Goal: Task Accomplishment & Management: Complete application form

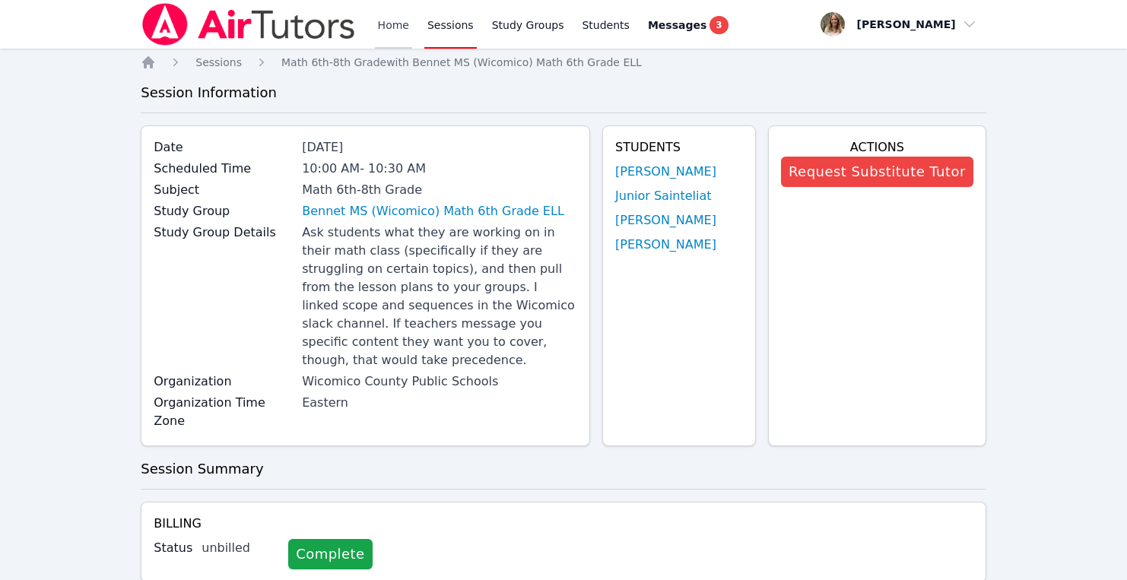
click at [397, 32] on link "Home" at bounding box center [393, 24] width 37 height 49
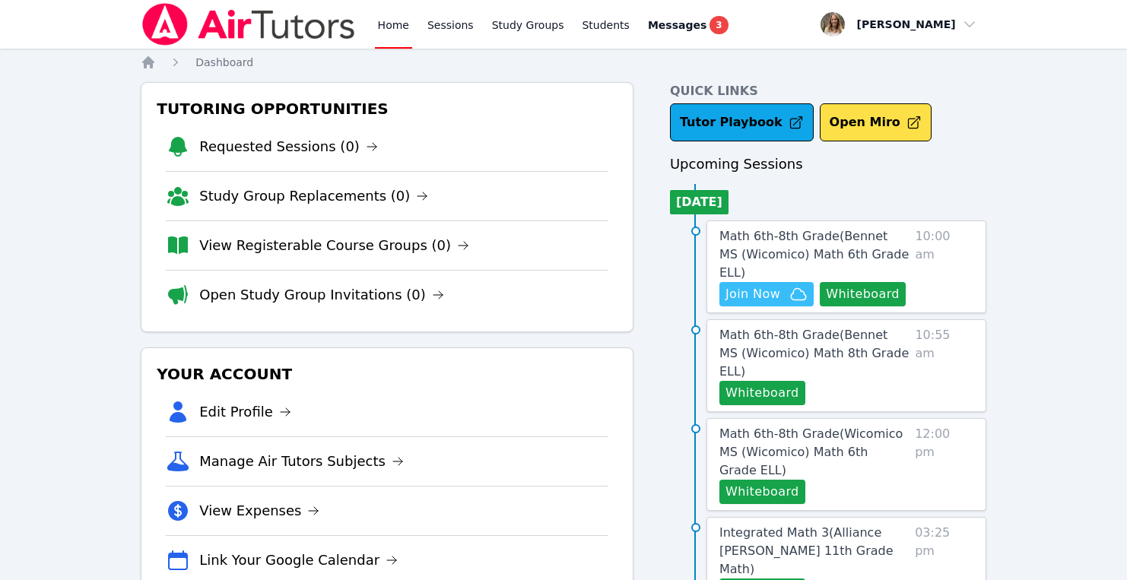
click at [754, 285] on span "Join Now" at bounding box center [752, 294] width 55 height 18
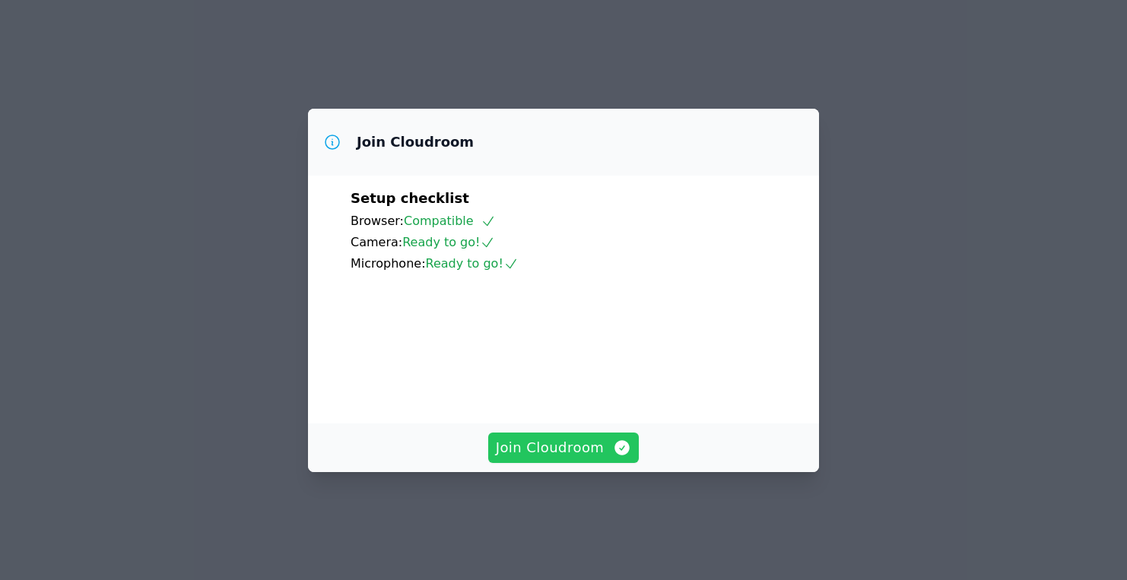
click at [533, 459] on span "Join Cloudroom" at bounding box center [564, 447] width 136 height 21
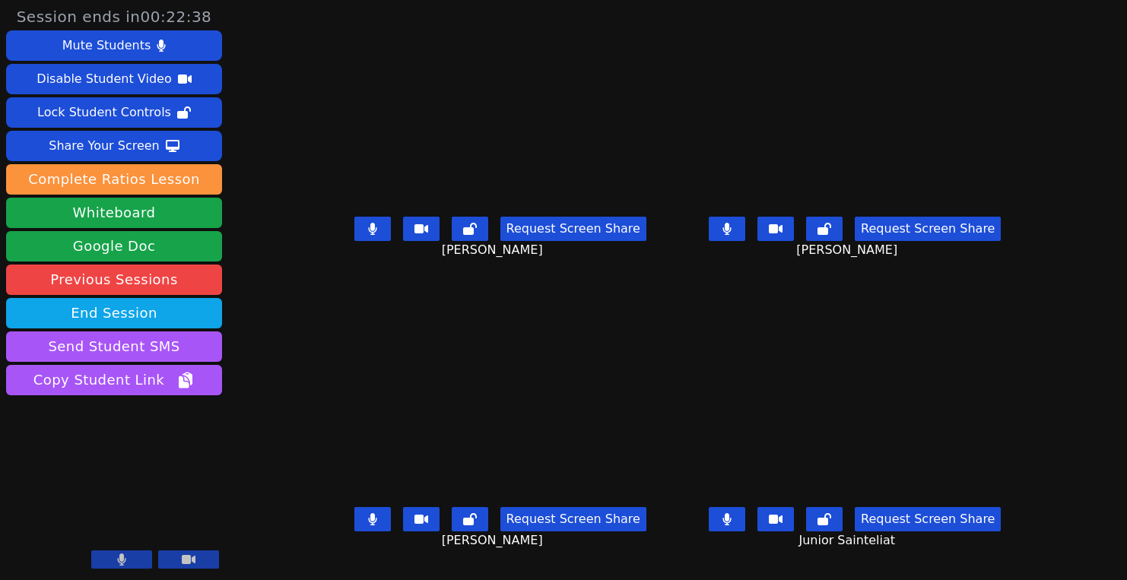
click at [358, 237] on button at bounding box center [372, 229] width 37 height 24
click at [365, 235] on icon at bounding box center [372, 229] width 15 height 12
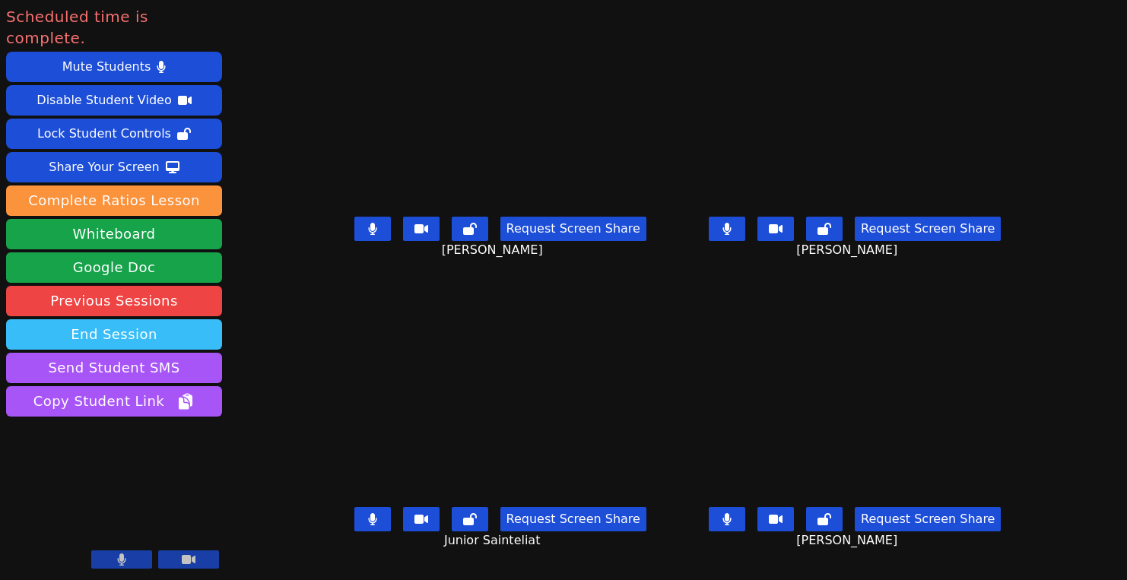
click at [149, 319] on button "End Session" at bounding box center [114, 334] width 216 height 30
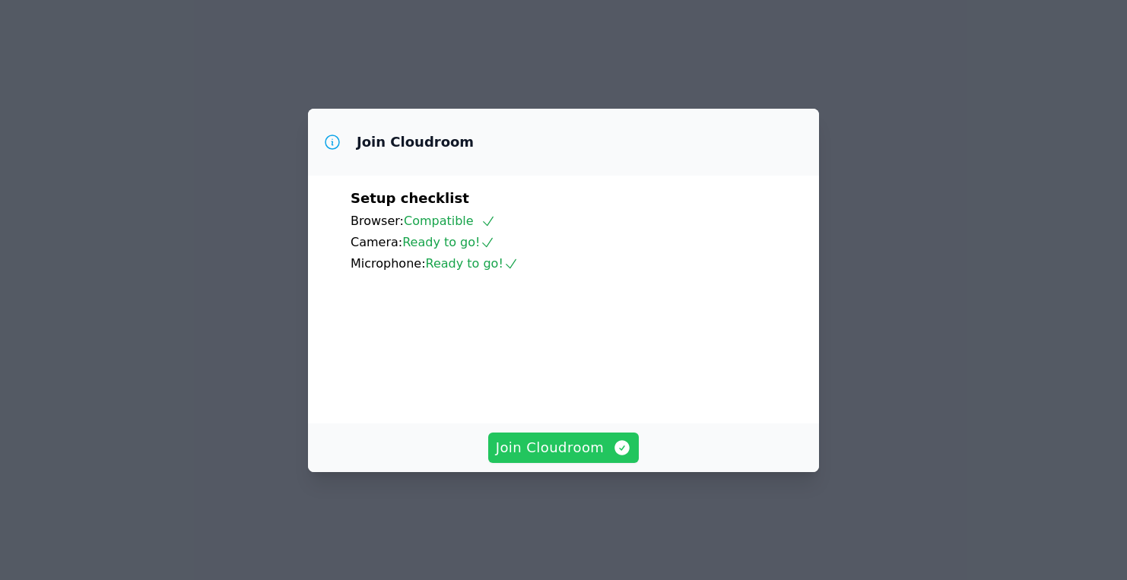
click at [545, 459] on span "Join Cloudroom" at bounding box center [564, 447] width 136 height 21
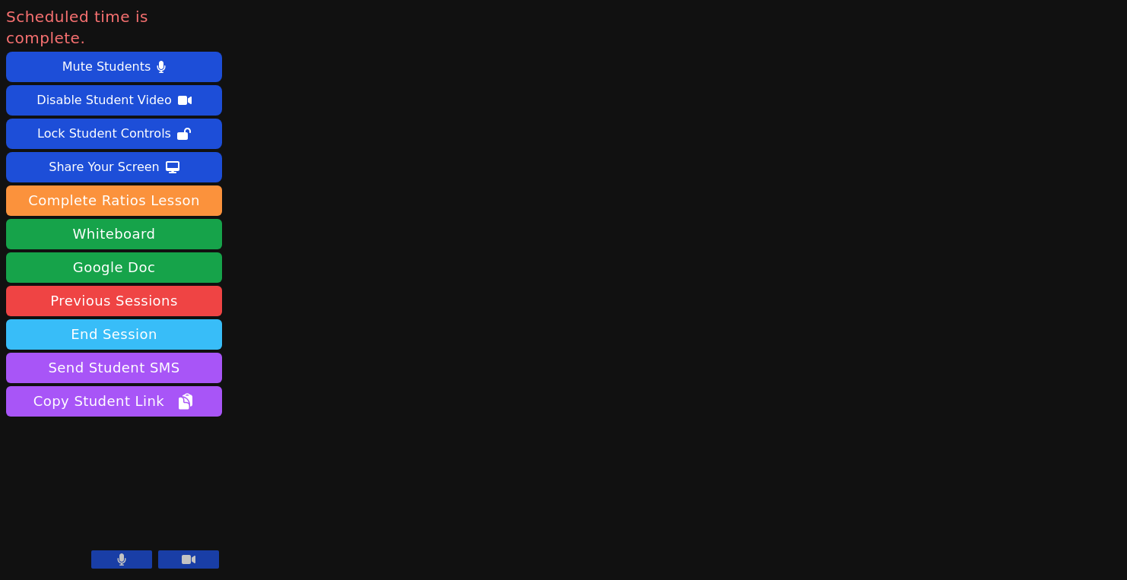
click at [159, 319] on button "End Session" at bounding box center [114, 334] width 216 height 30
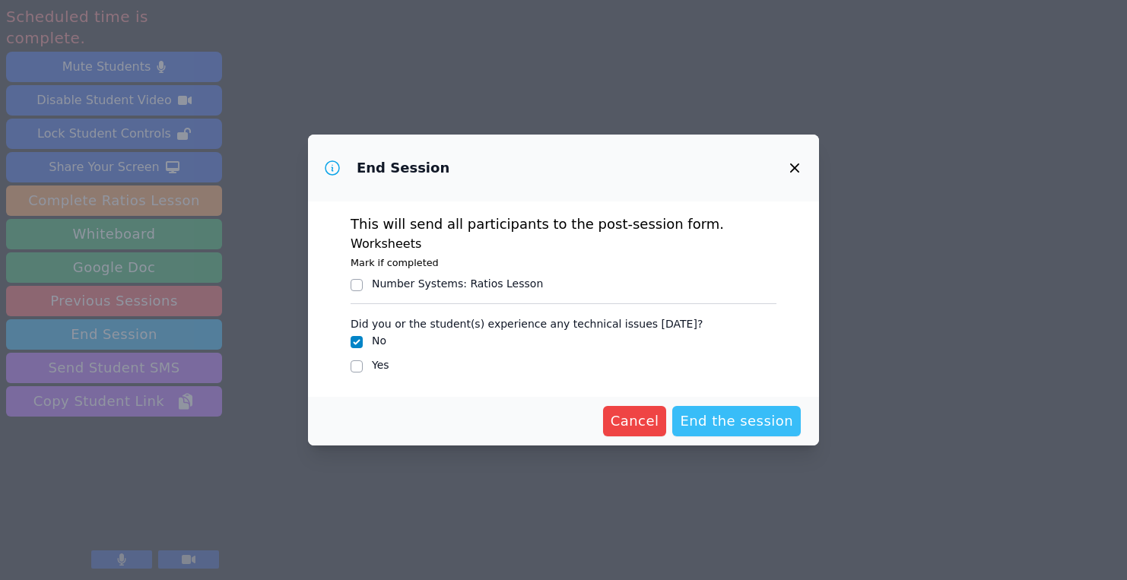
click at [728, 421] on span "End the session" at bounding box center [736, 421] width 113 height 21
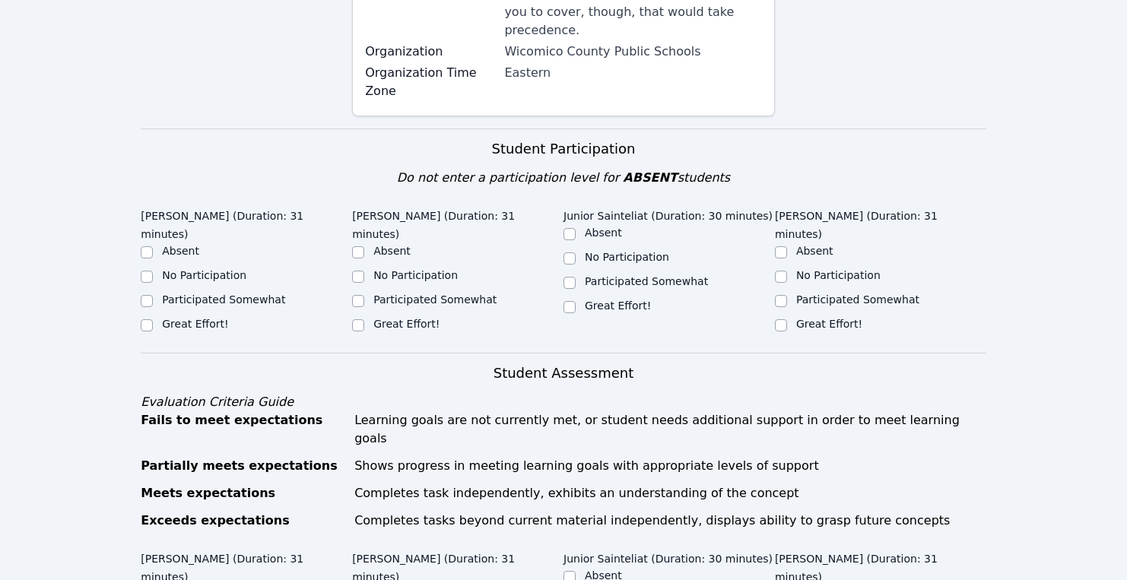
scroll to position [403, 0]
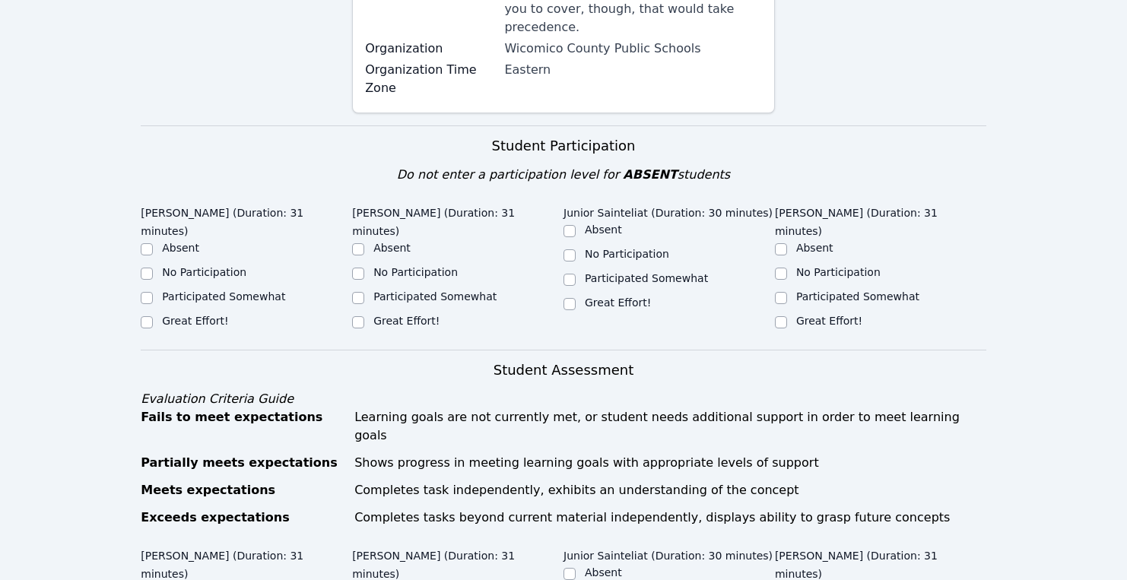
click at [196, 315] on label "Great Effort!" at bounding box center [195, 321] width 66 height 12
click at [153, 316] on input "Great Effort!" at bounding box center [147, 322] width 12 height 12
checkbox input "true"
click at [389, 315] on label "Great Effort!" at bounding box center [406, 321] width 66 height 12
click at [364, 316] on input "Great Effort!" at bounding box center [358, 322] width 12 height 12
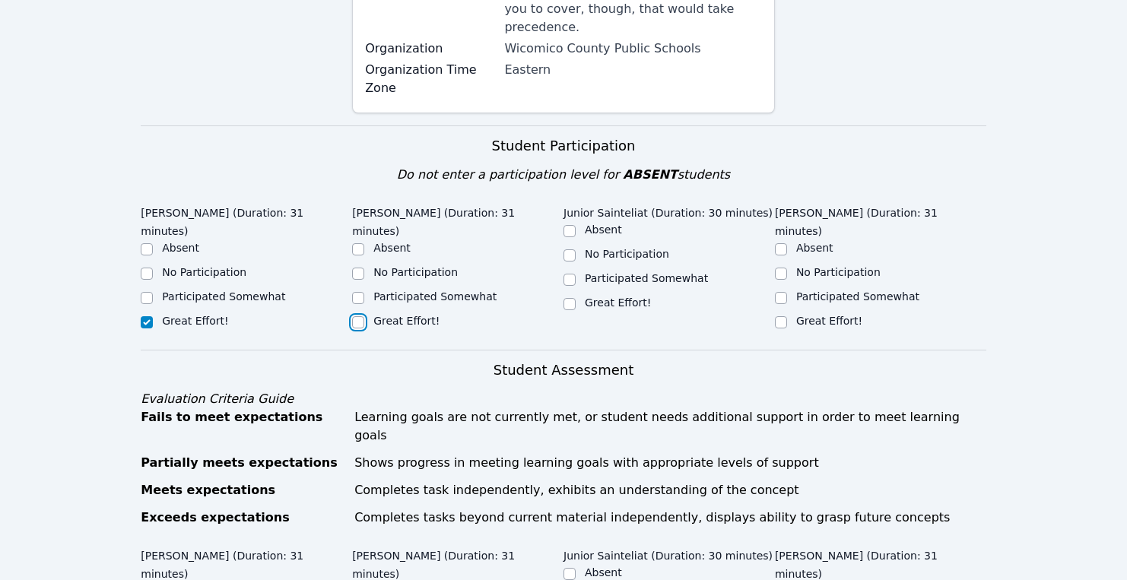
checkbox input "true"
click at [603, 272] on label "Participated Somewhat" at bounding box center [646, 278] width 123 height 12
click at [576, 274] on input "Participated Somewhat" at bounding box center [570, 280] width 12 height 12
checkbox input "true"
click at [782, 292] on input "Participated Somewhat" at bounding box center [781, 298] width 12 height 12
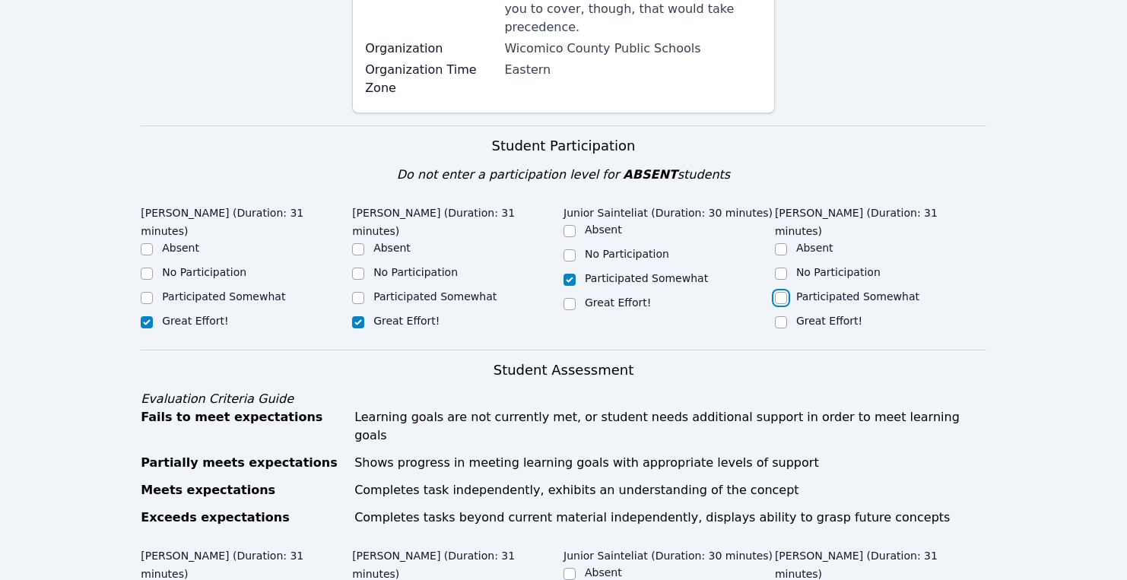
checkbox input "true"
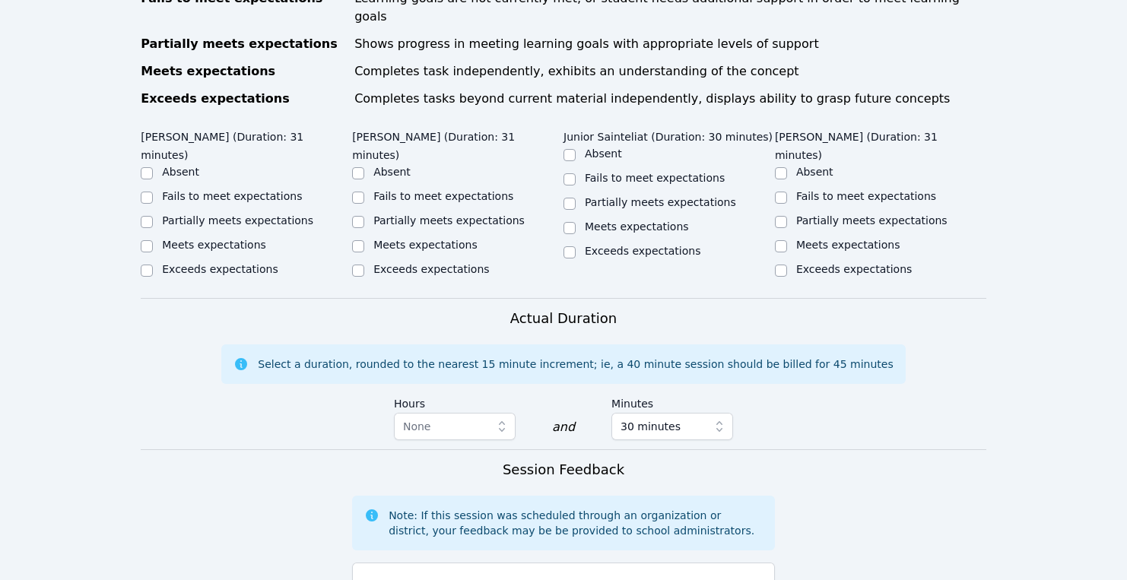
scroll to position [825, 0]
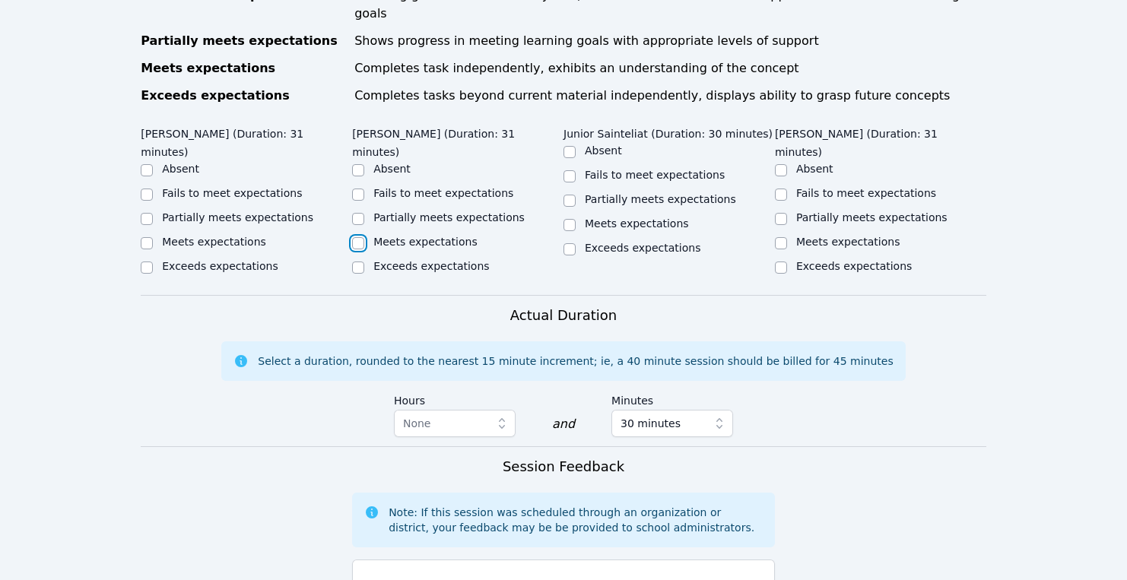
click at [357, 237] on input "Meets expectations" at bounding box center [358, 243] width 12 height 12
checkbox input "true"
click at [145, 213] on input "Partially meets expectations" at bounding box center [147, 219] width 12 height 12
checkbox input "true"
click at [572, 195] on input "Partially meets expectations" at bounding box center [570, 201] width 12 height 12
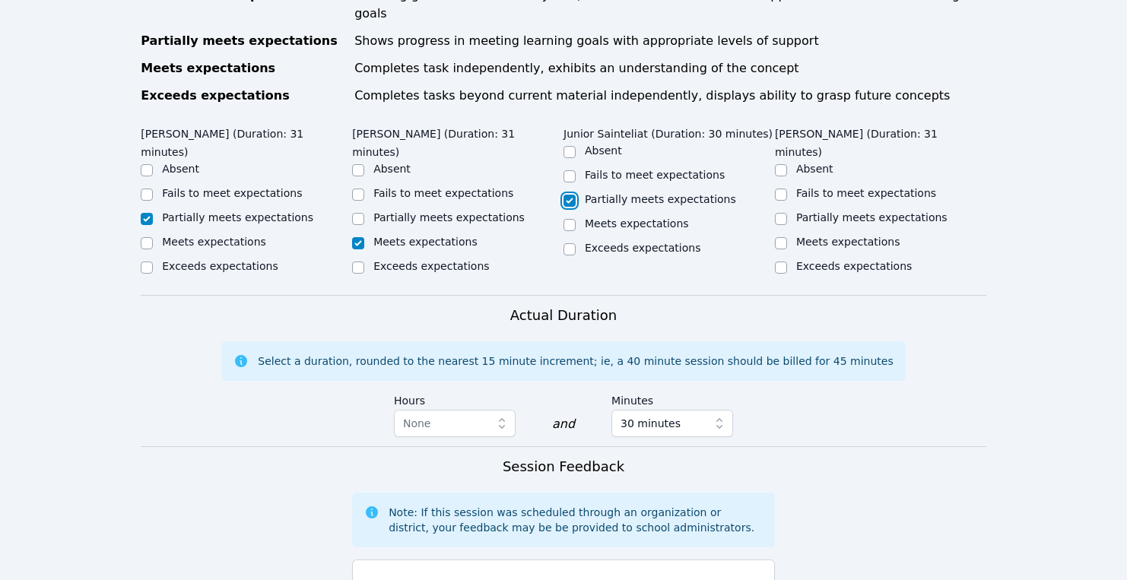
checkbox input "true"
click at [779, 213] on input "Partially meets expectations" at bounding box center [781, 219] width 12 height 12
checkbox input "true"
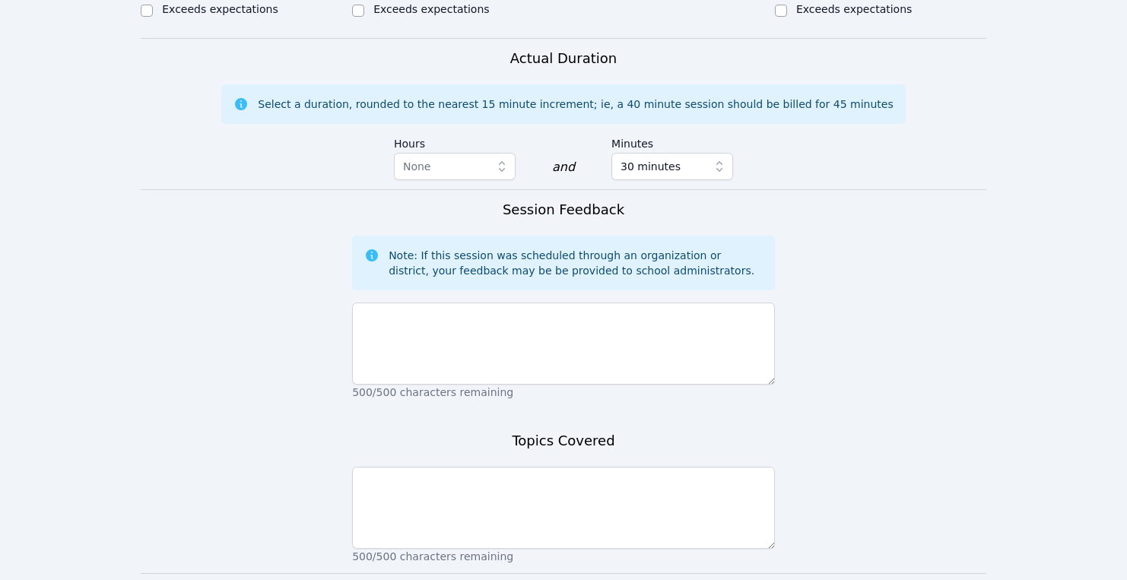
scroll to position [1100, 0]
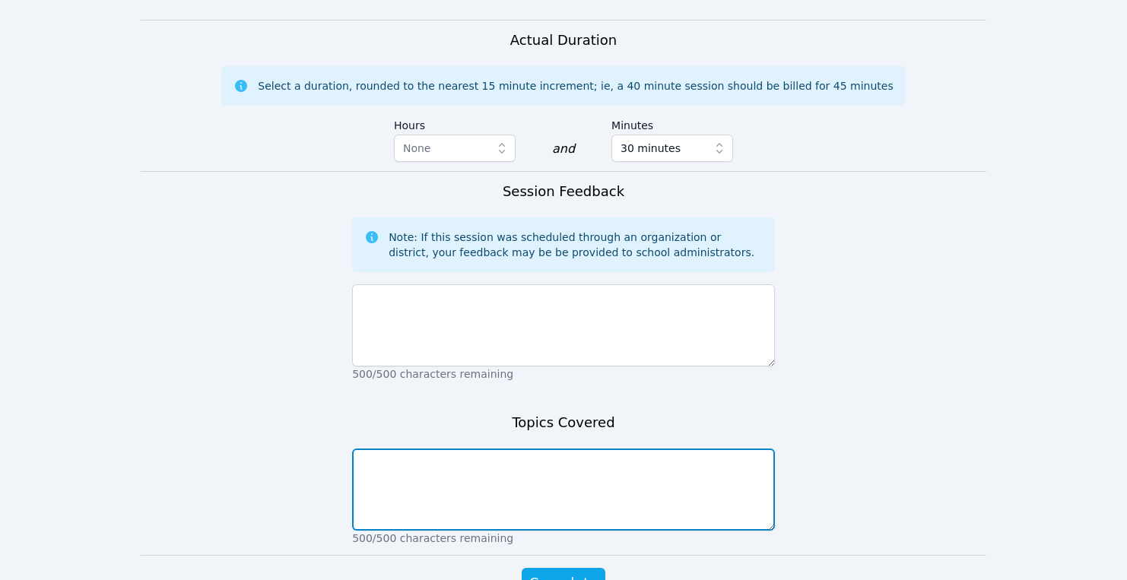
click at [522, 449] on textarea at bounding box center [563, 490] width 423 height 82
click at [404, 449] on textarea "Areas of composite shapes" at bounding box center [563, 490] width 423 height 82
type textarea "Areas of polygons: composite shapes"
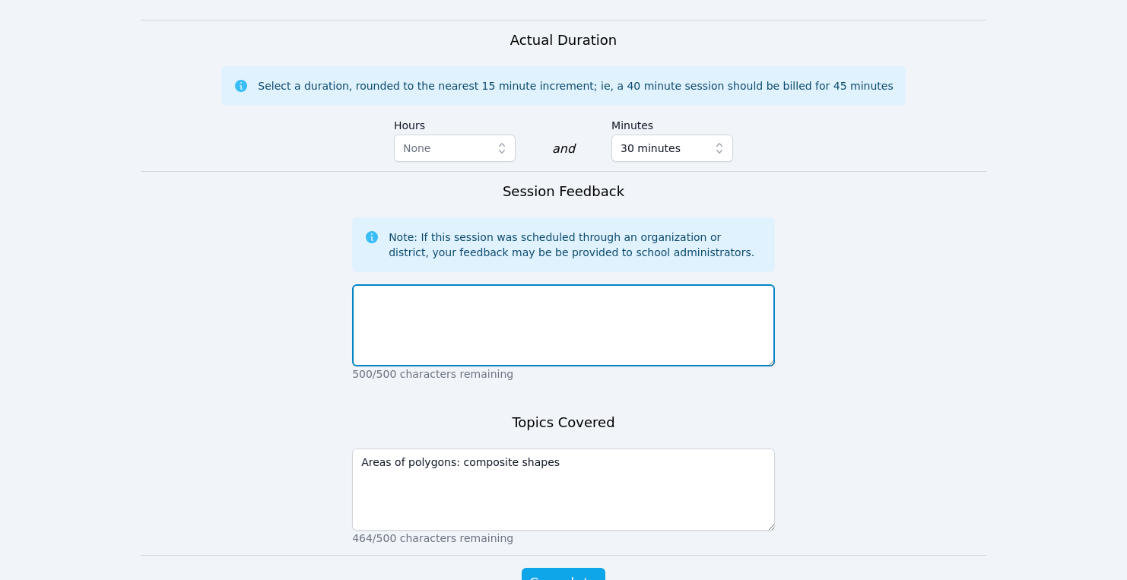
click at [402, 284] on textarea at bounding box center [563, 325] width 423 height 82
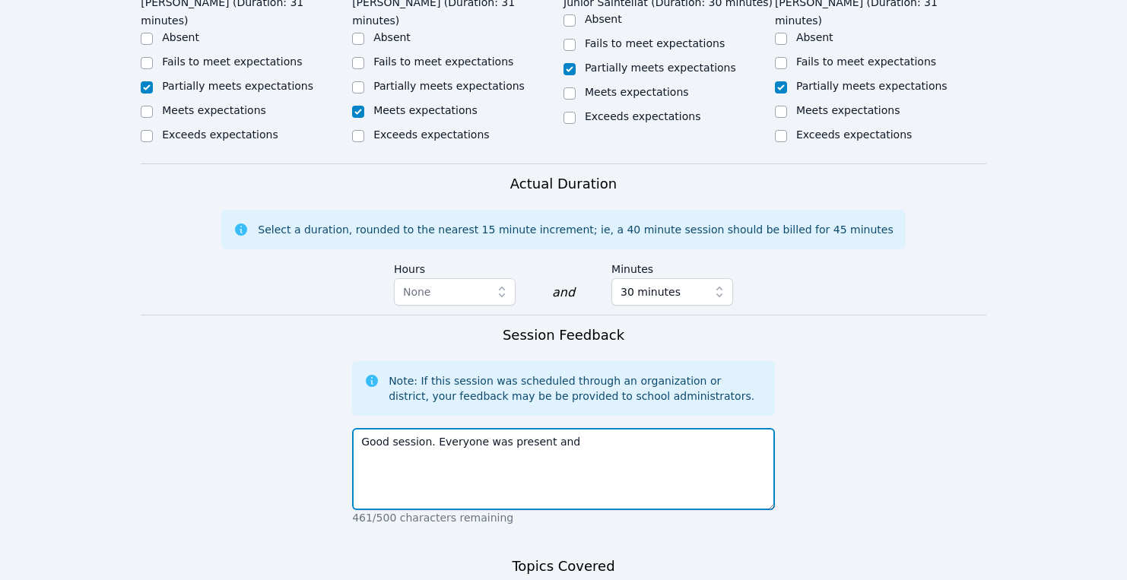
scroll to position [967, 0]
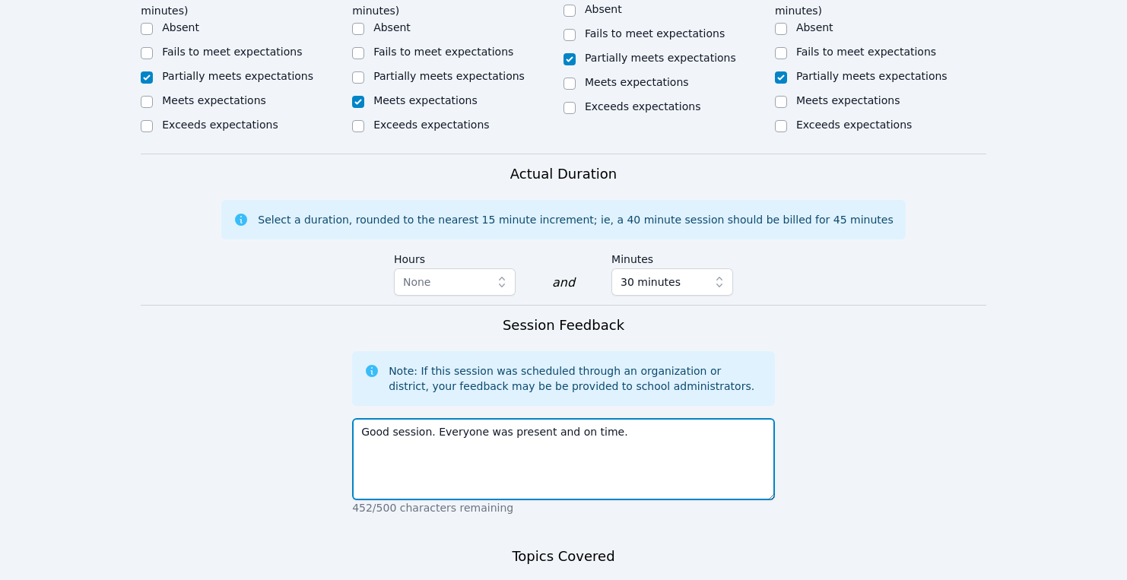
drag, startPoint x: 435, startPoint y: 340, endPoint x: 321, endPoint y: 338, distance: 114.1
click at [319, 338] on form "Student Participation Do not enter a participation level for ABSENT students Da…" at bounding box center [564, 162] width 846 height 1201
click at [561, 418] on textarea "Everyone was present and on time." at bounding box center [563, 459] width 423 height 82
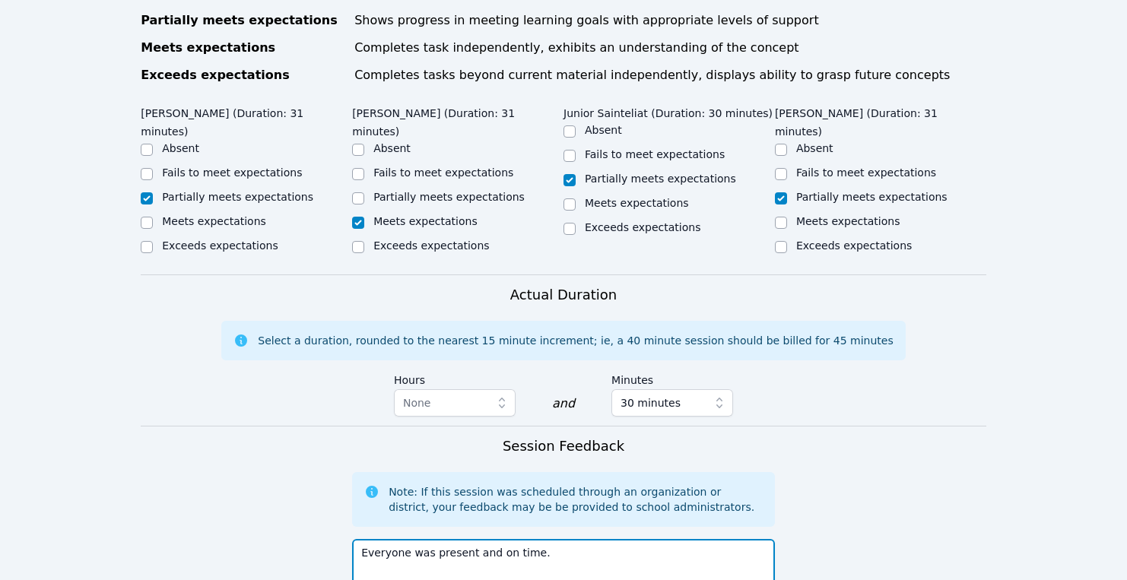
scroll to position [971, 0]
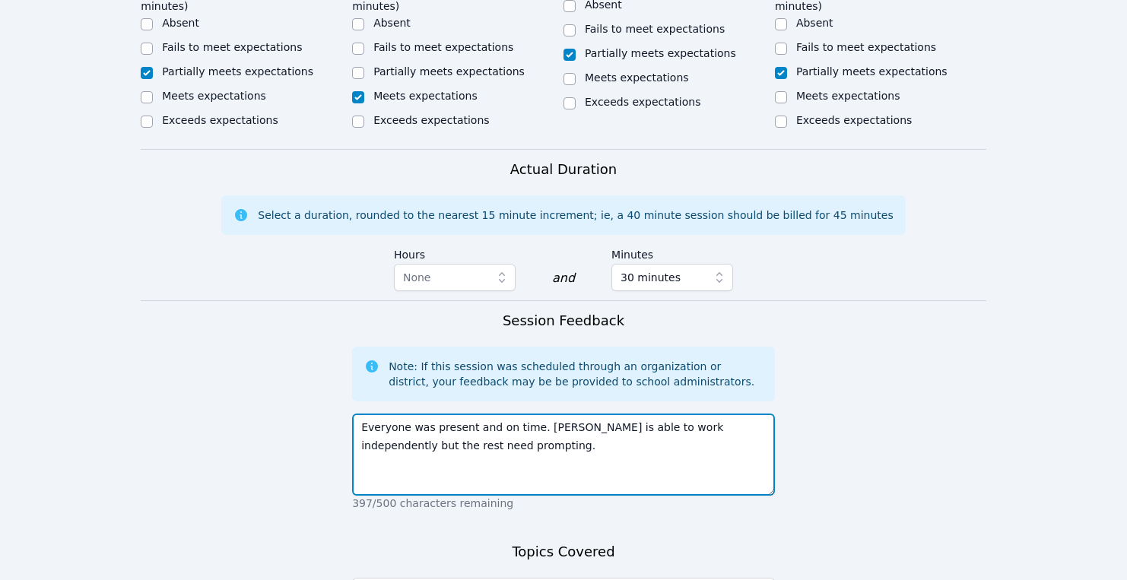
click at [597, 414] on textarea "Everyone was present and on time. Wooderson is able to work independently but t…" at bounding box center [563, 455] width 423 height 82
click at [444, 414] on textarea "Everyone was present and on time. Wooderson was able to work independently but …" at bounding box center [563, 455] width 423 height 82
click at [532, 414] on textarea "Everyone was present and on time. Wooderson was able to work independently but …" at bounding box center [563, 455] width 423 height 82
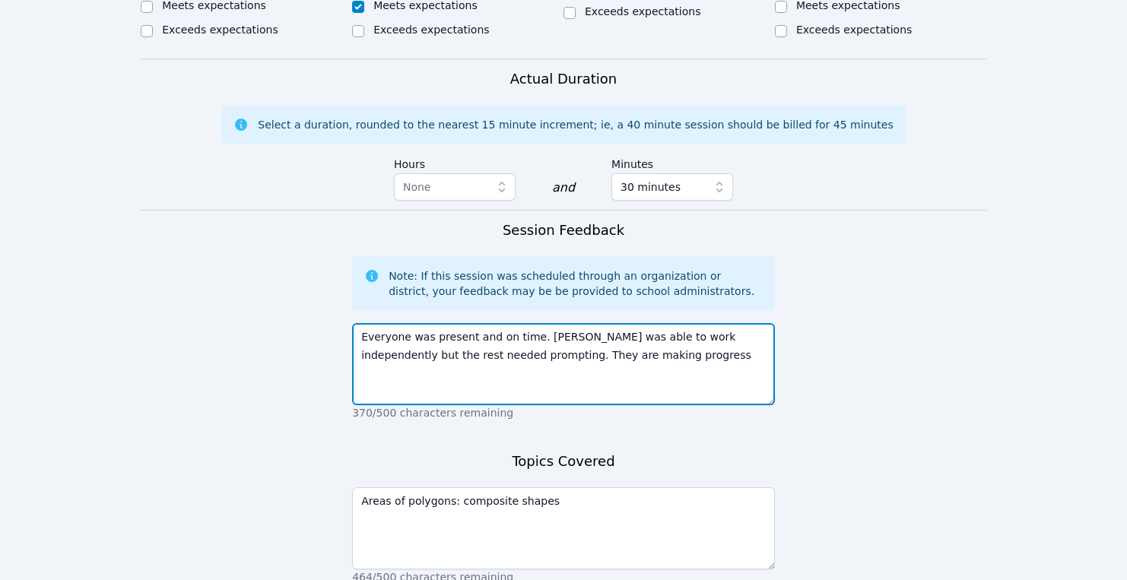
scroll to position [1100, 0]
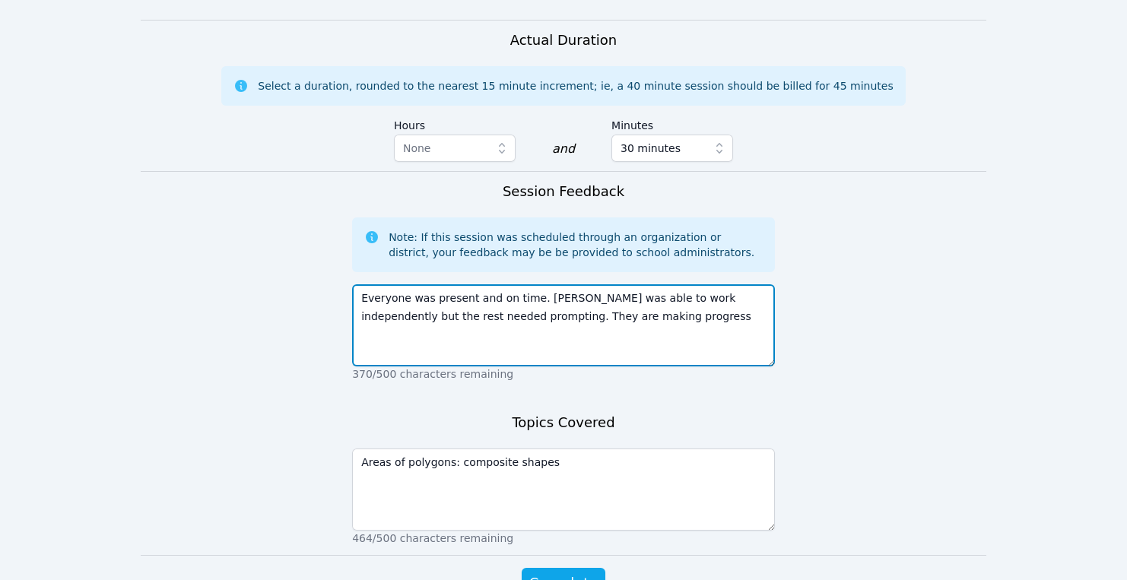
click at [558, 284] on textarea "Everyone was present and on time. Wooderson was able to work independently but …" at bounding box center [563, 325] width 423 height 82
click at [599, 284] on textarea "Everyone was present and on time. Wooderson was able to work independently but …" at bounding box center [563, 325] width 423 height 82
click at [677, 284] on textarea "Everyone was present and on time. Wooderson was able to work independently but …" at bounding box center [563, 325] width 423 height 82
type textarea "Everyone was present and on time. Wooderson was able to work independently but …"
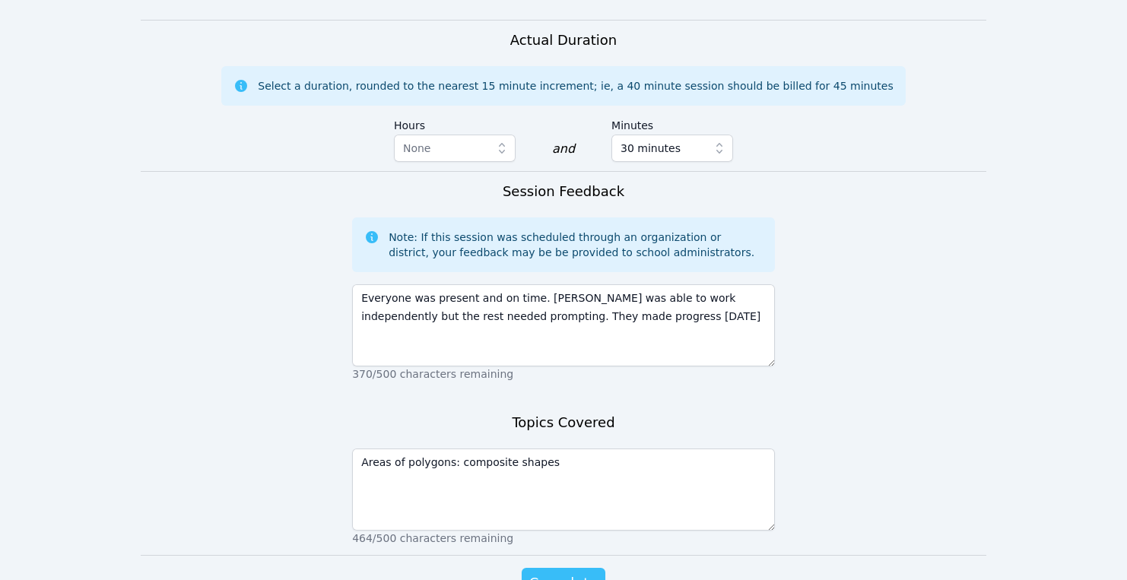
click at [570, 573] on span "Complete" at bounding box center [563, 583] width 68 height 21
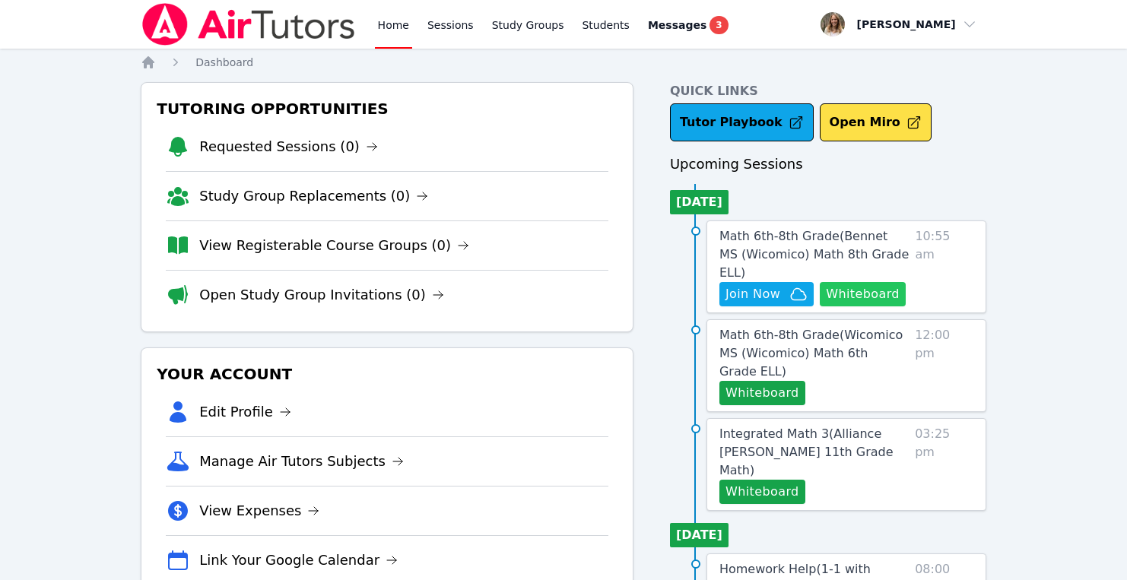
click at [868, 282] on button "Whiteboard" at bounding box center [863, 294] width 86 height 24
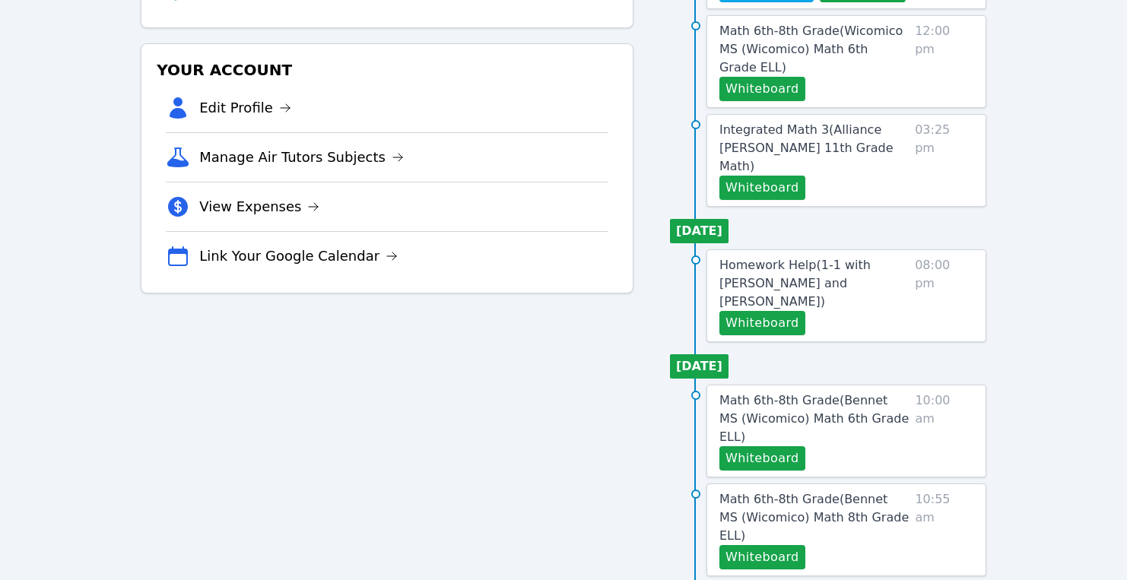
scroll to position [306, 0]
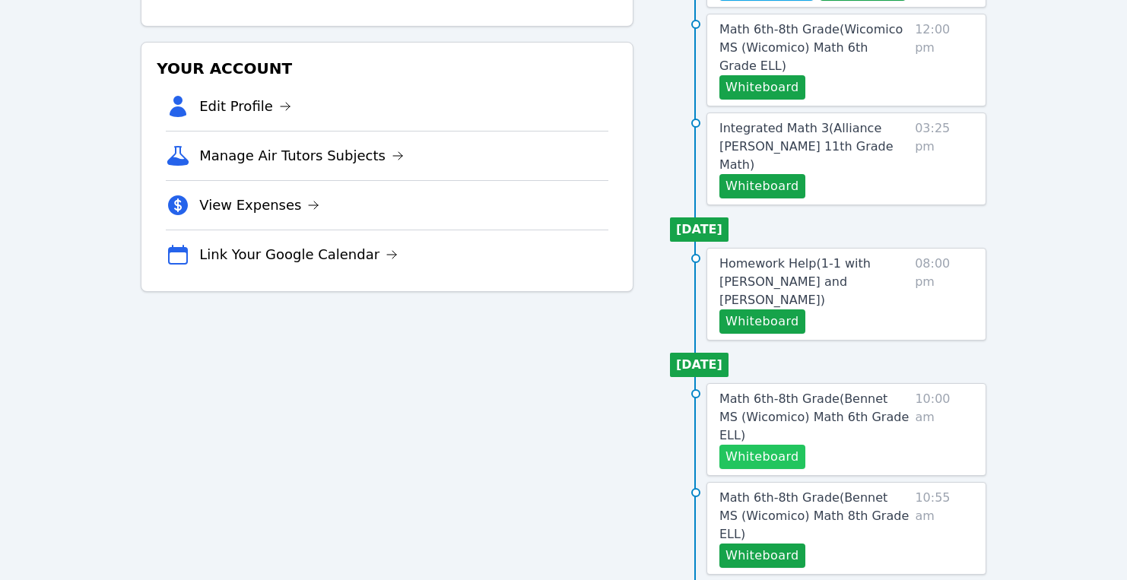
click at [741, 445] on button "Whiteboard" at bounding box center [762, 457] width 86 height 24
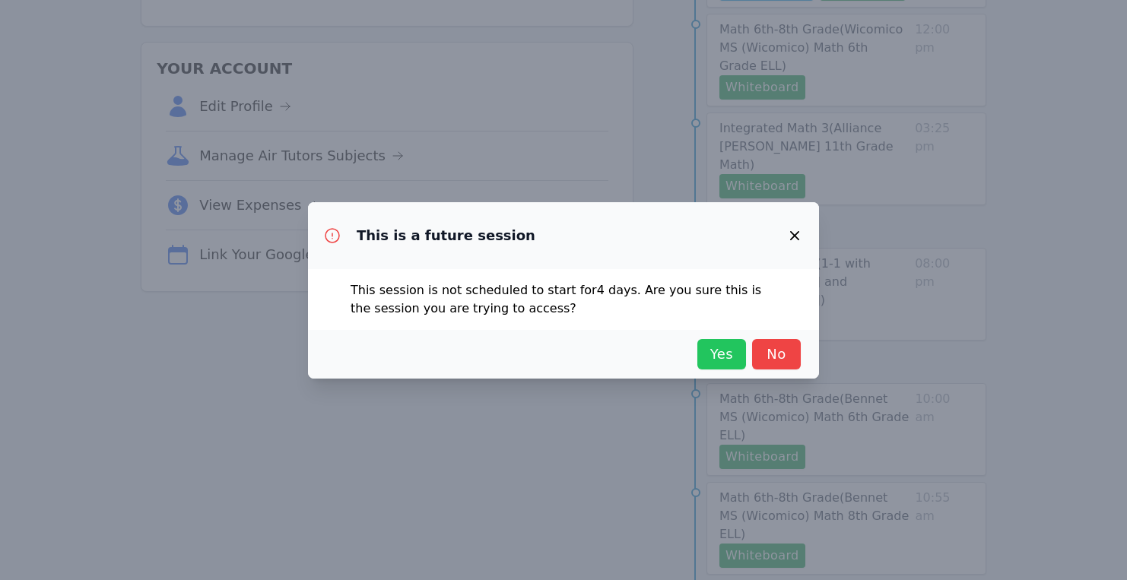
click at [712, 349] on span "Yes" at bounding box center [721, 354] width 33 height 21
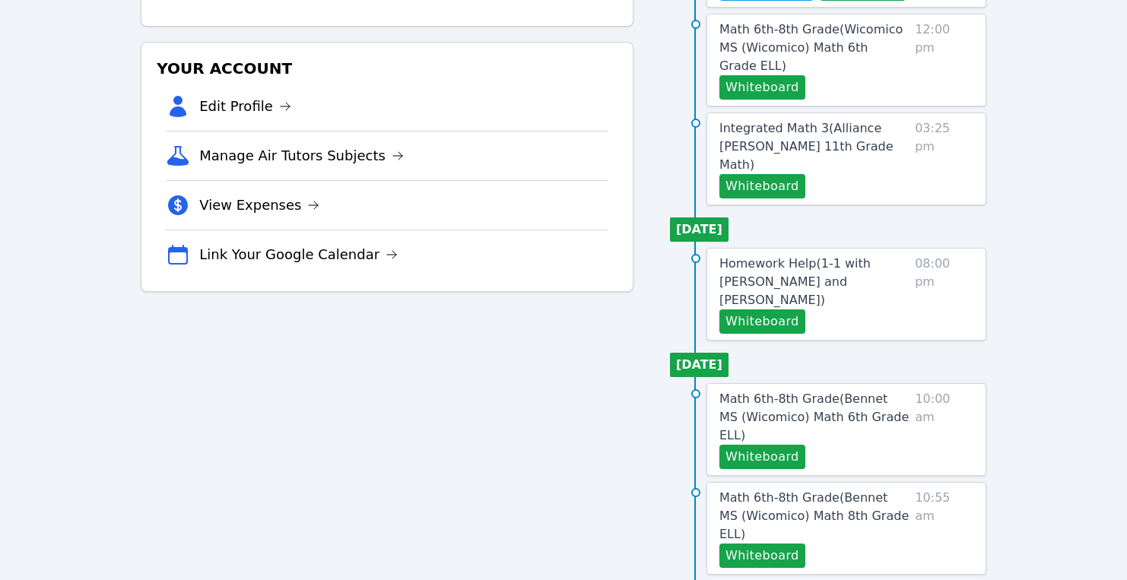
scroll to position [0, 0]
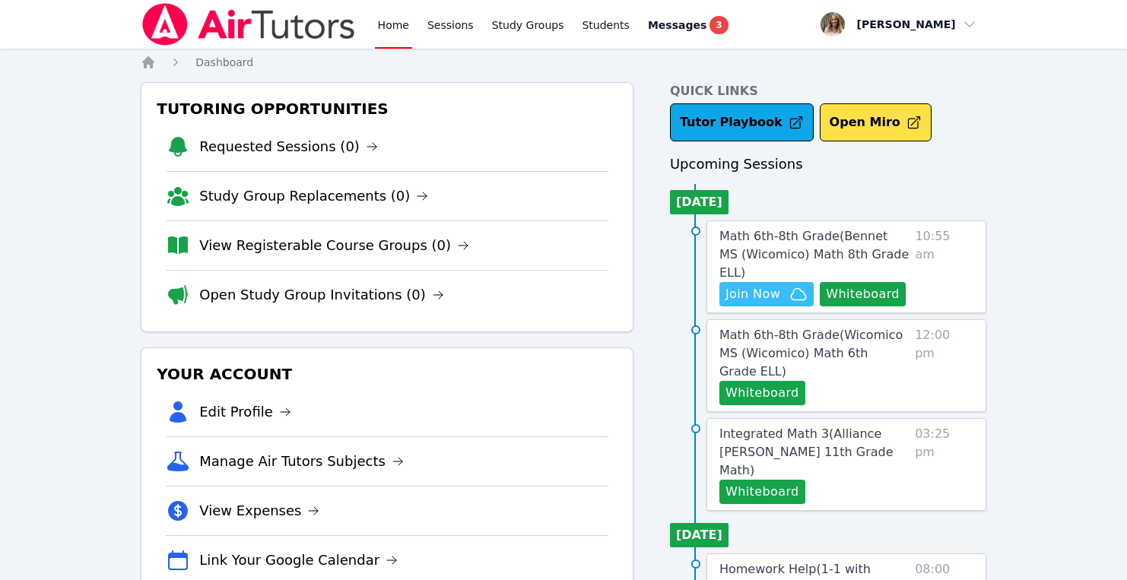
click at [744, 285] on span "Join Now" at bounding box center [752, 294] width 55 height 18
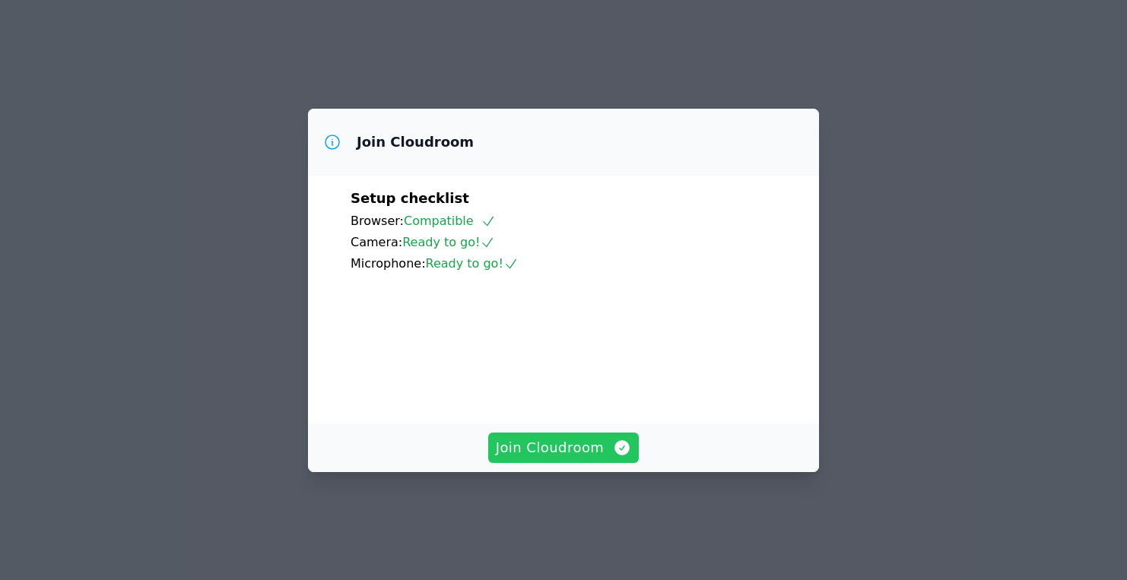
click at [541, 459] on span "Join Cloudroom" at bounding box center [564, 447] width 136 height 21
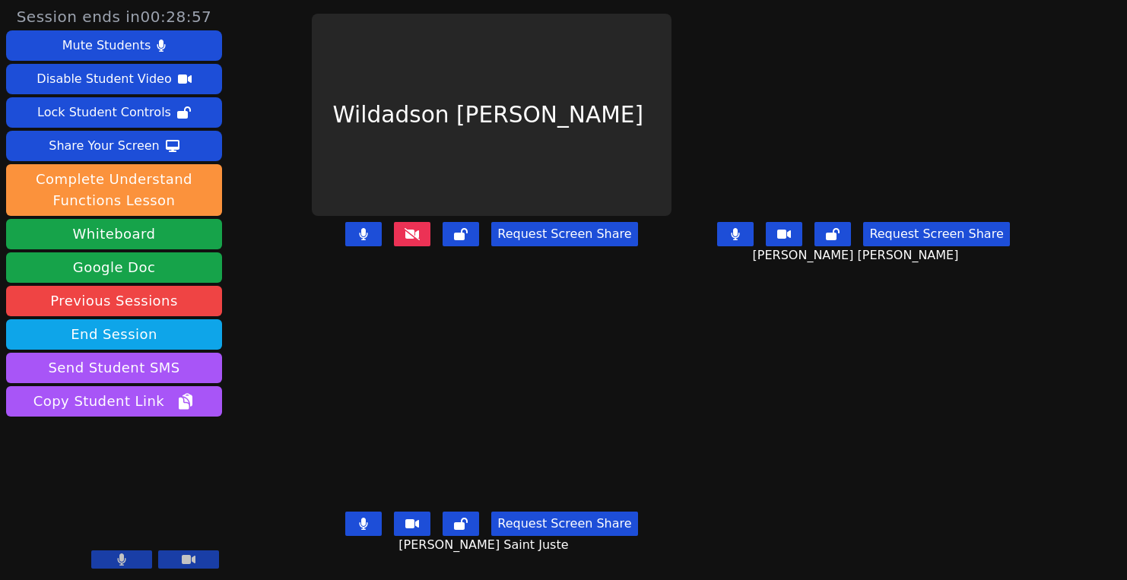
click at [394, 246] on button at bounding box center [412, 234] width 37 height 24
click at [405, 237] on icon at bounding box center [412, 234] width 15 height 12
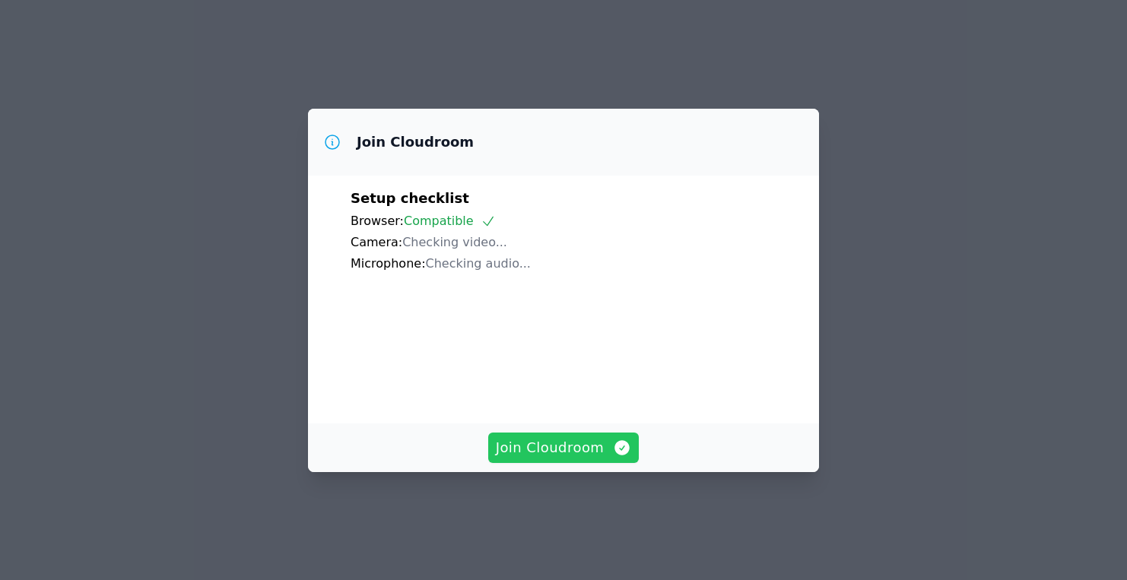
click at [573, 456] on span "Join Cloudroom" at bounding box center [564, 447] width 136 height 21
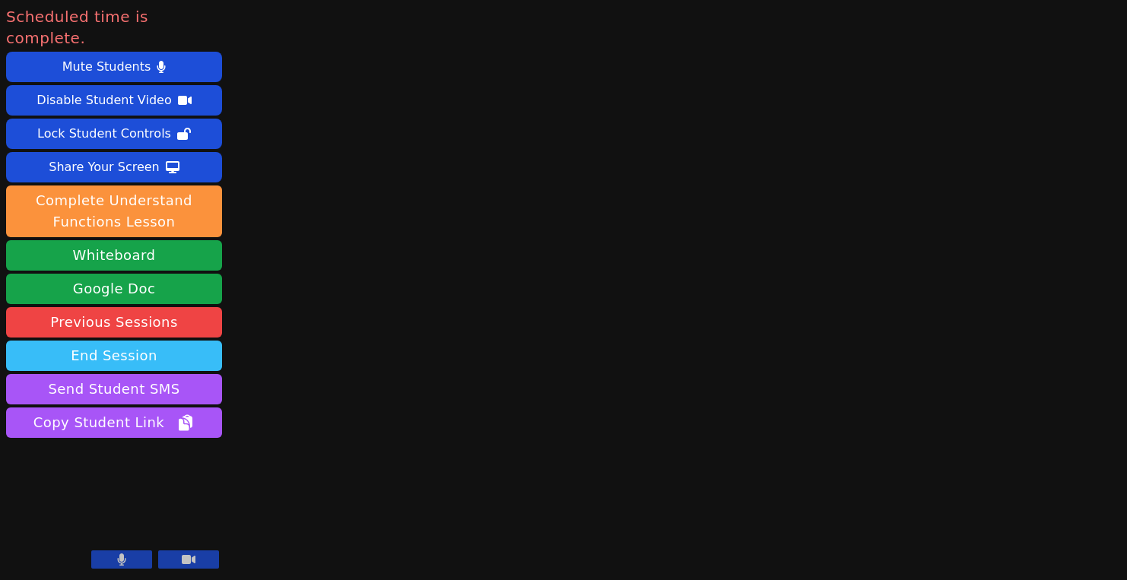
click at [165, 341] on button "End Session" at bounding box center [114, 356] width 216 height 30
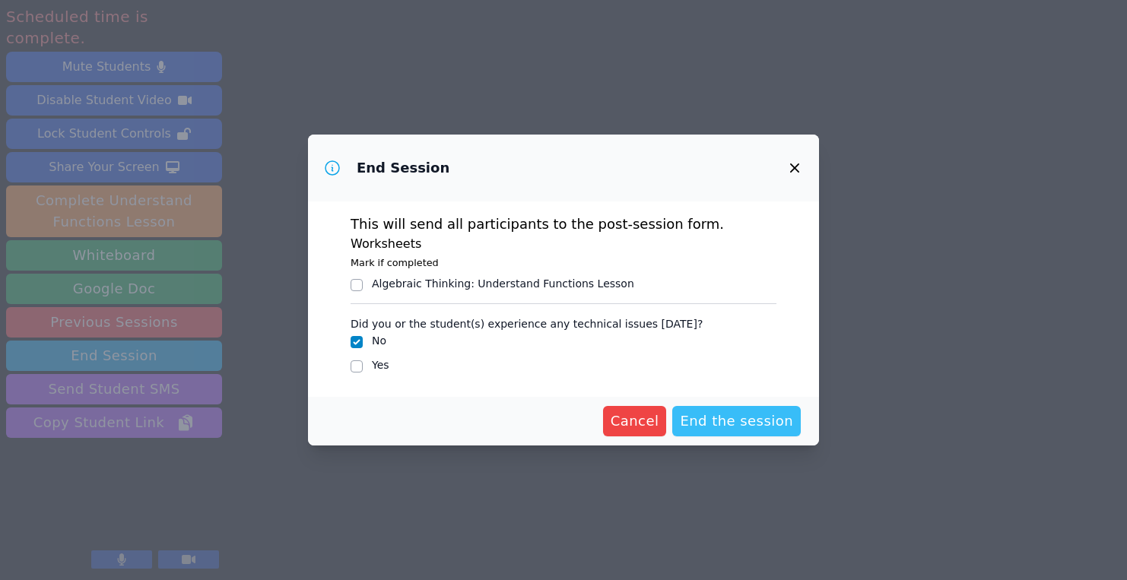
click at [746, 417] on span "End the session" at bounding box center [736, 421] width 113 height 21
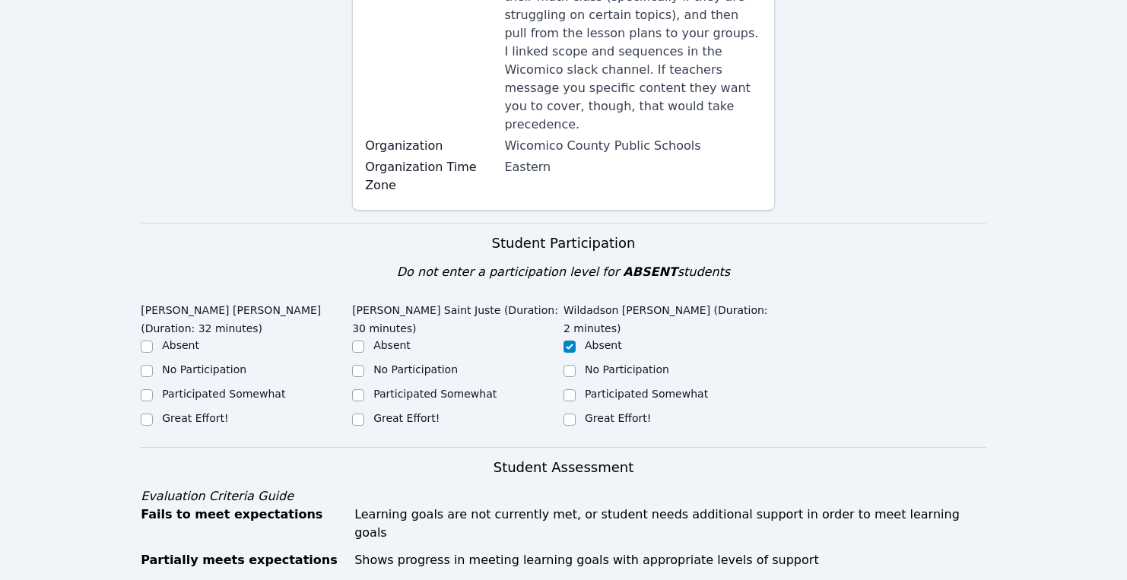
scroll to position [439, 0]
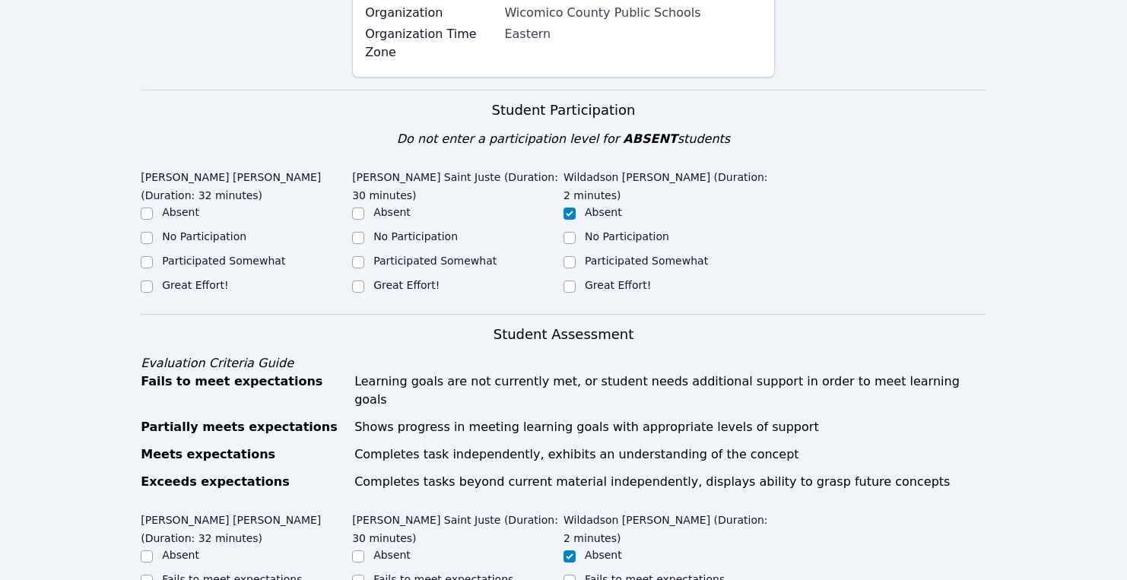
click at [168, 279] on label "Great Effort!" at bounding box center [195, 285] width 66 height 12
click at [153, 281] on input "Great Effort!" at bounding box center [147, 287] width 12 height 12
checkbox input "true"
click at [371, 278] on div "Great Effort!" at bounding box center [457, 287] width 211 height 18
click at [372, 278] on div "Great Effort!" at bounding box center [457, 287] width 211 height 18
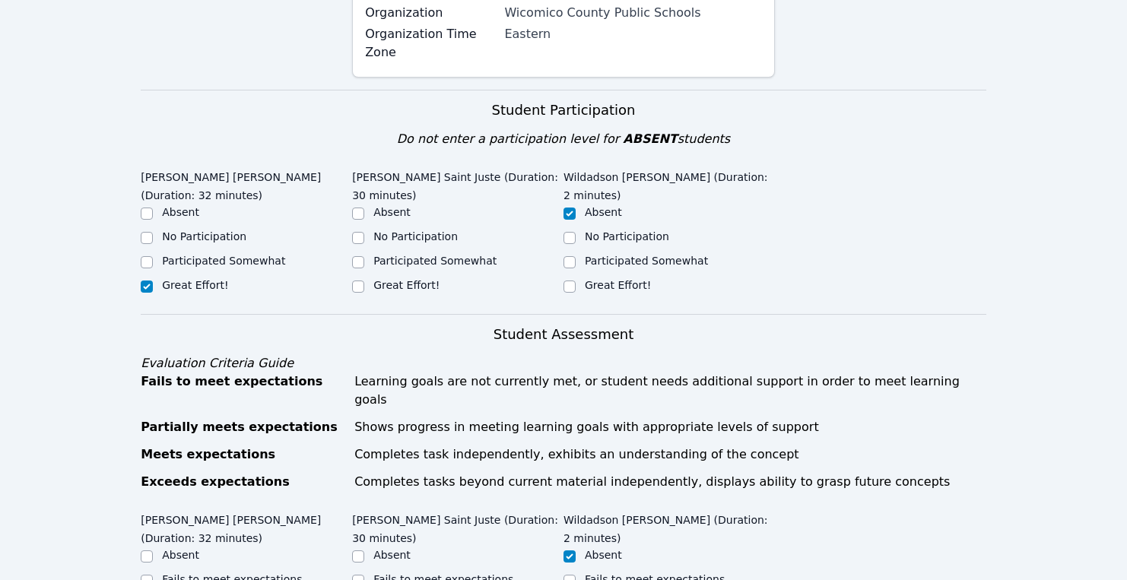
click at [365, 278] on div "Great Effort!" at bounding box center [457, 287] width 211 height 18
click at [357, 281] on input "Great Effort!" at bounding box center [358, 287] width 12 height 12
checkbox input "true"
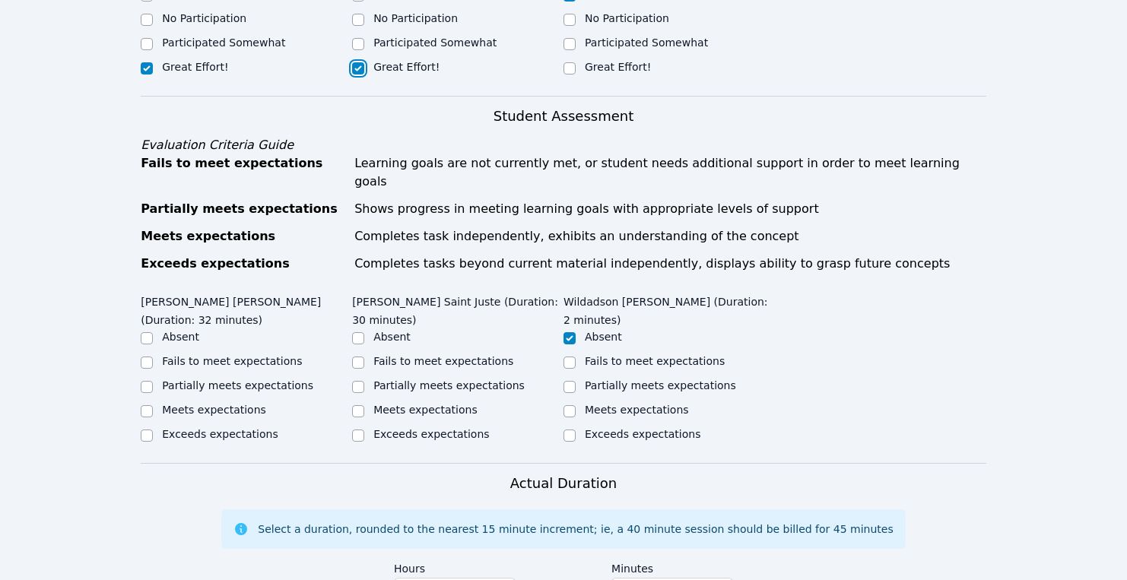
scroll to position [661, 0]
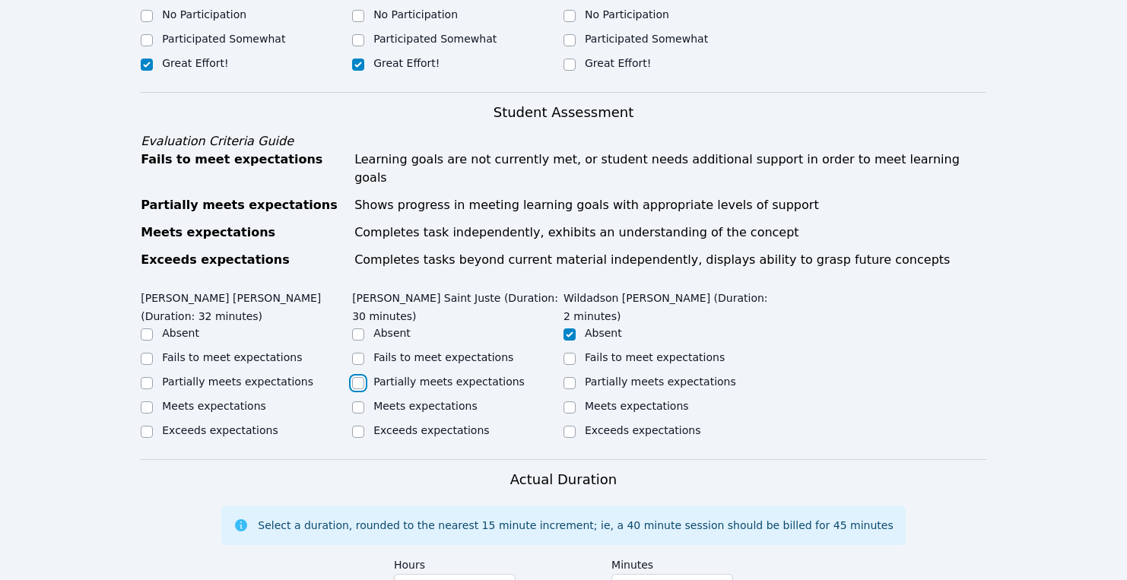
click at [359, 377] on input "Partially meets expectations" at bounding box center [358, 383] width 12 height 12
checkbox input "true"
click at [148, 377] on input "Partially meets expectations" at bounding box center [147, 383] width 12 height 12
checkbox input "true"
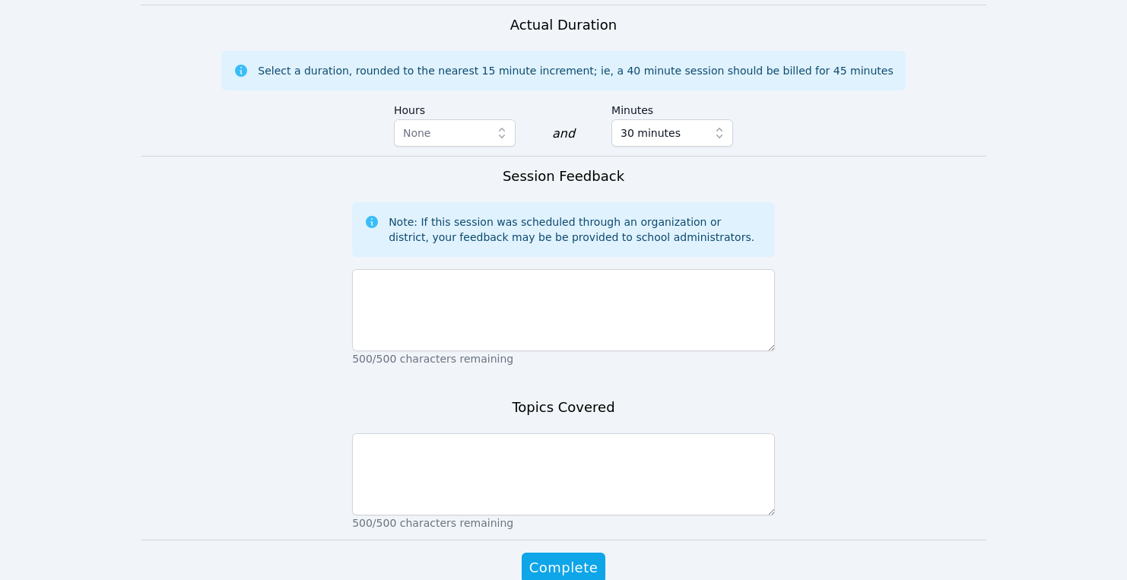
scroll to position [1137, 0]
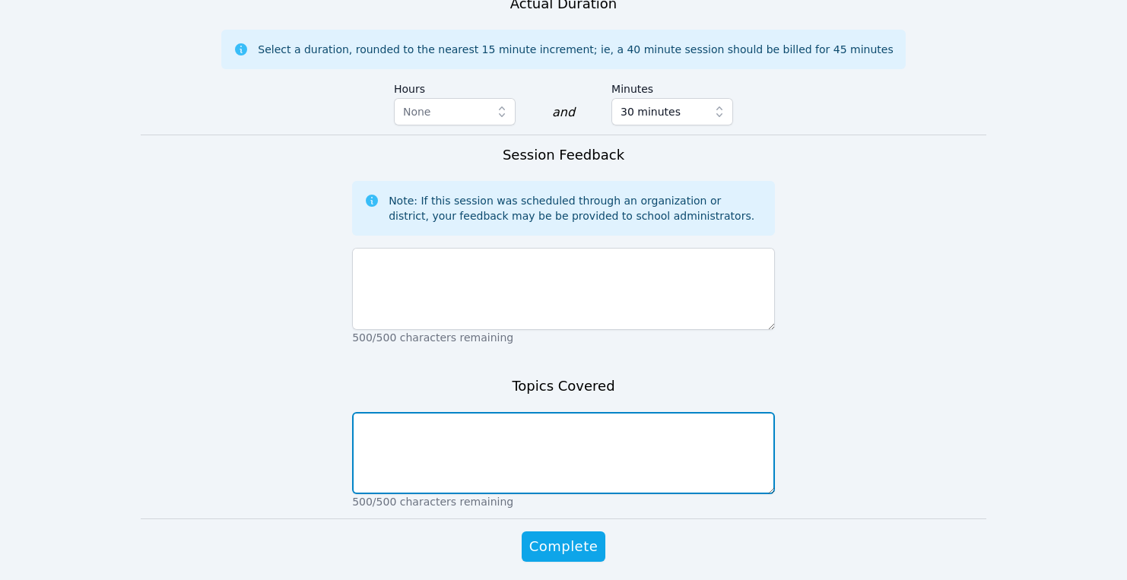
click at [403, 412] on textarea at bounding box center [563, 453] width 423 height 82
type textarea "R"
type textarea "Transformation and congruence"
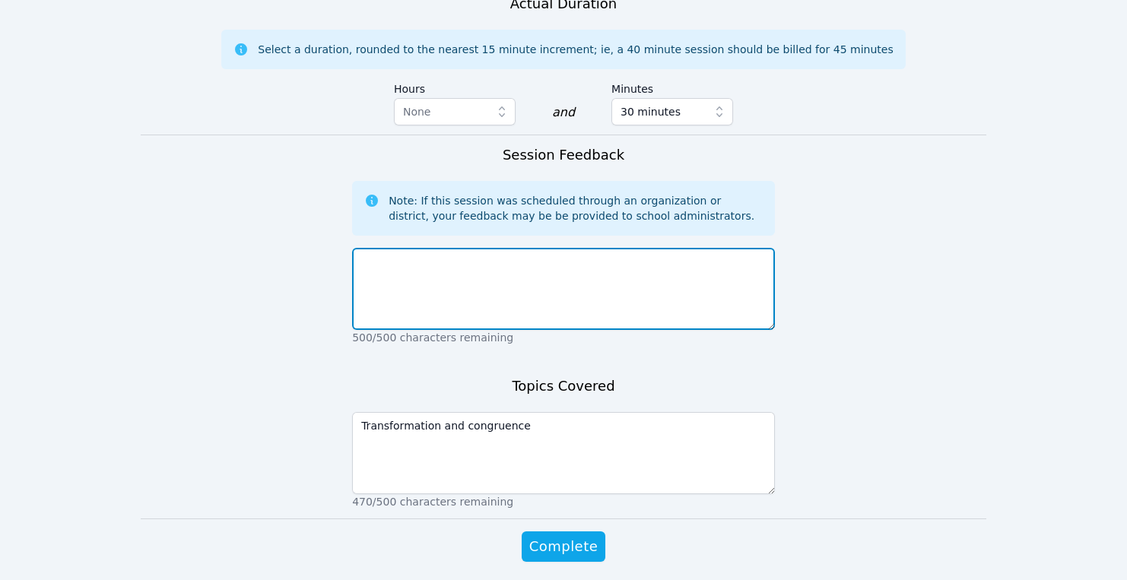
click at [385, 248] on textarea at bounding box center [563, 289] width 423 height 82
click at [360, 248] on textarea "Wildadson had computer problems today again so he wasn't able to join." at bounding box center [563, 289] width 423 height 82
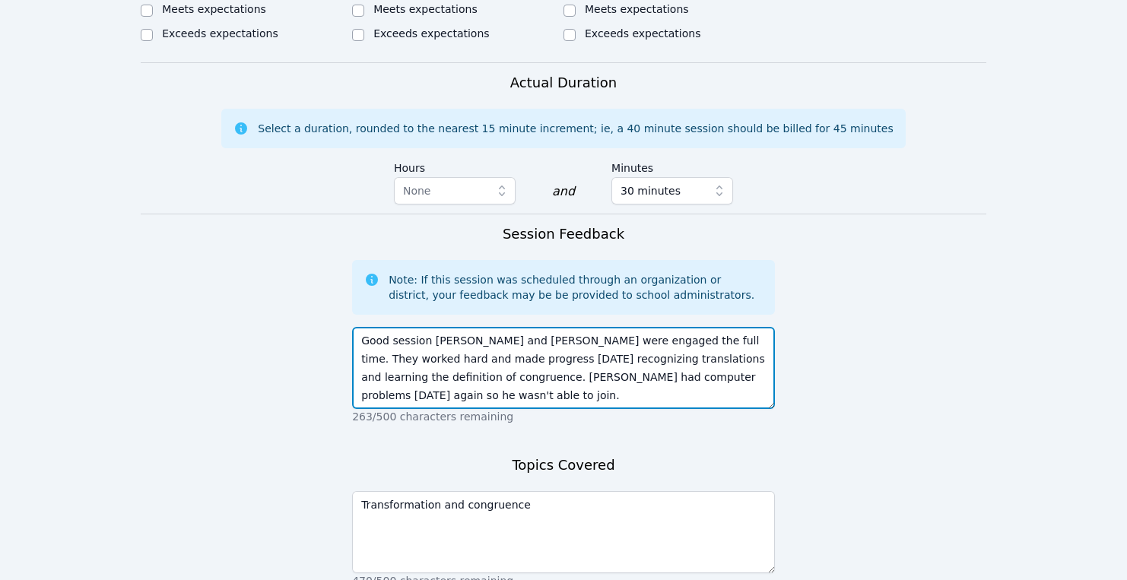
scroll to position [1097, 0]
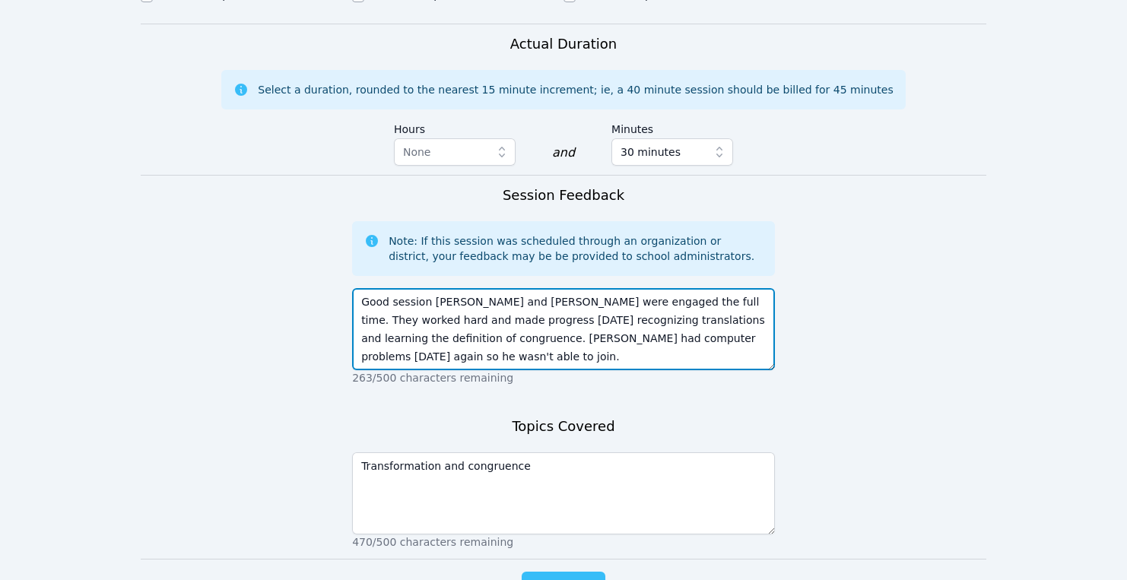
type textarea "Good session Aisha and Cassie were engaged the full time. They worked hard and …"
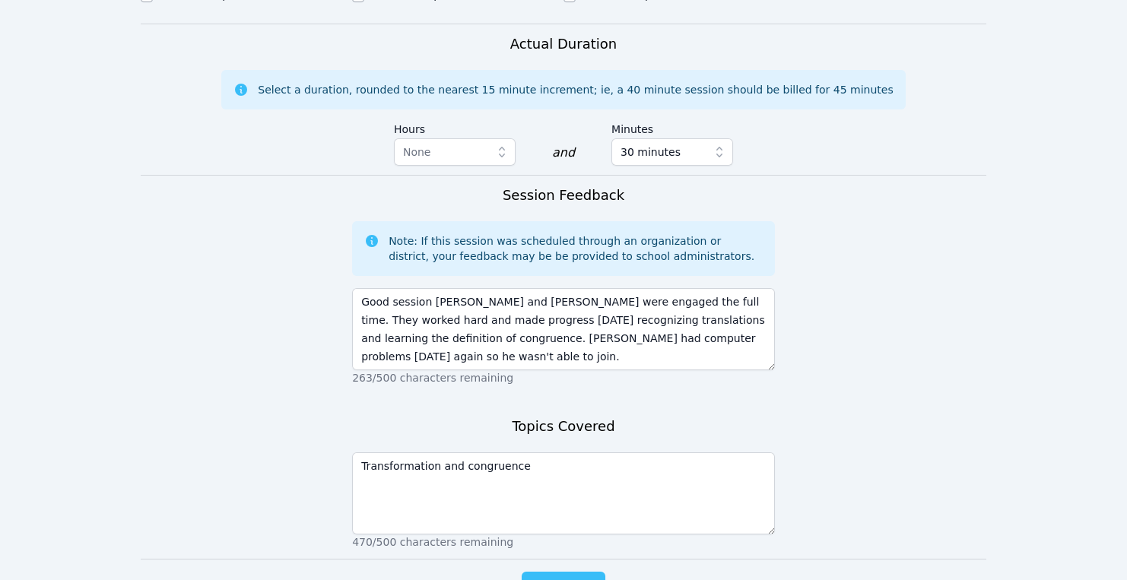
click at [567, 576] on span "Complete" at bounding box center [563, 586] width 68 height 21
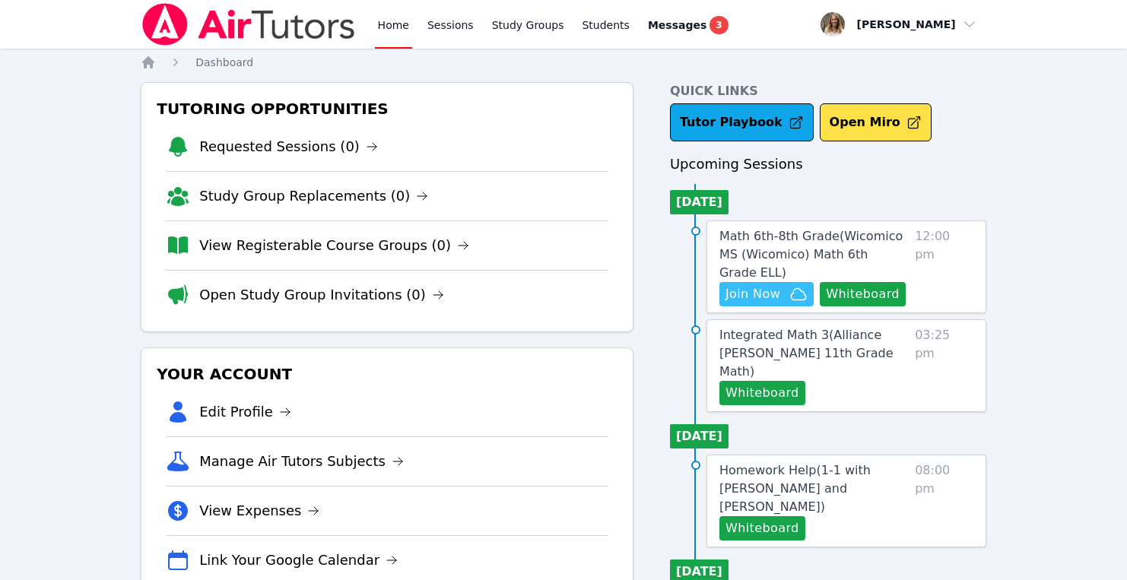
click at [763, 288] on span "Join Now" at bounding box center [752, 294] width 55 height 18
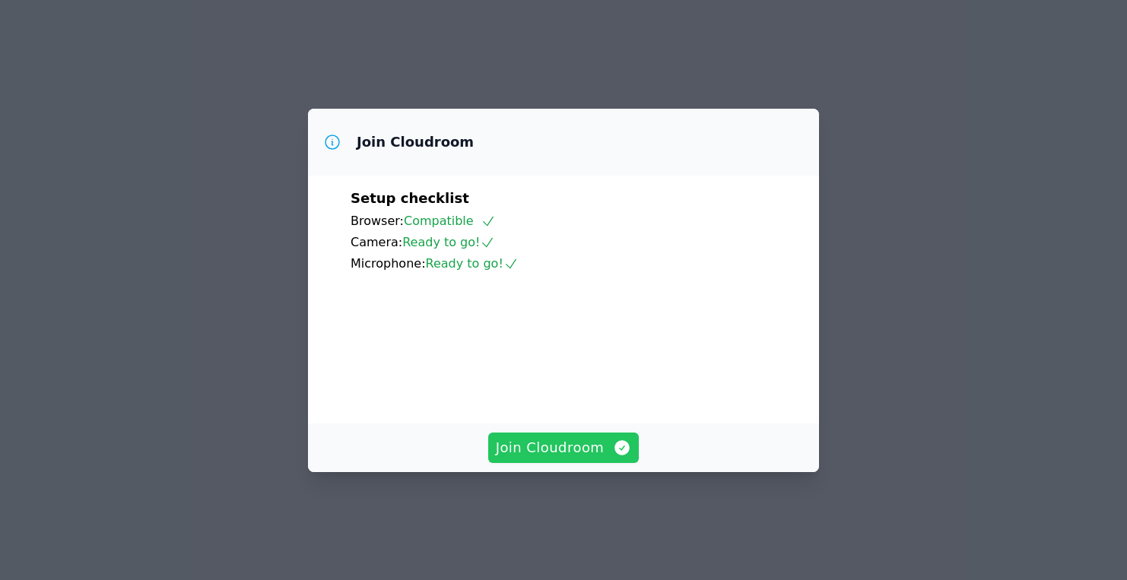
click at [556, 459] on span "Join Cloudroom" at bounding box center [564, 447] width 136 height 21
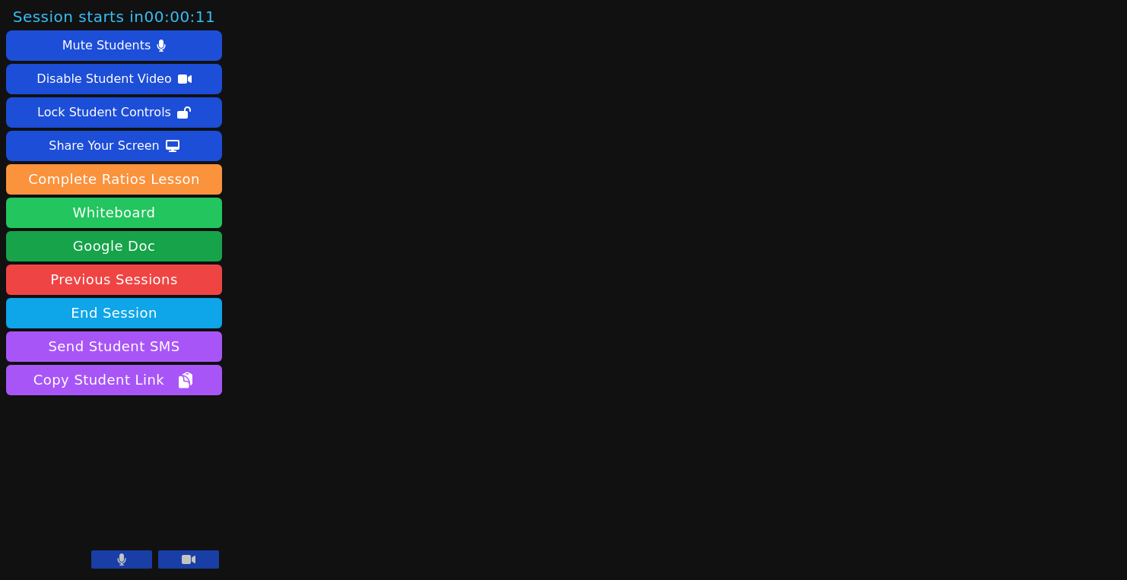
click at [159, 211] on button "Whiteboard" at bounding box center [114, 213] width 216 height 30
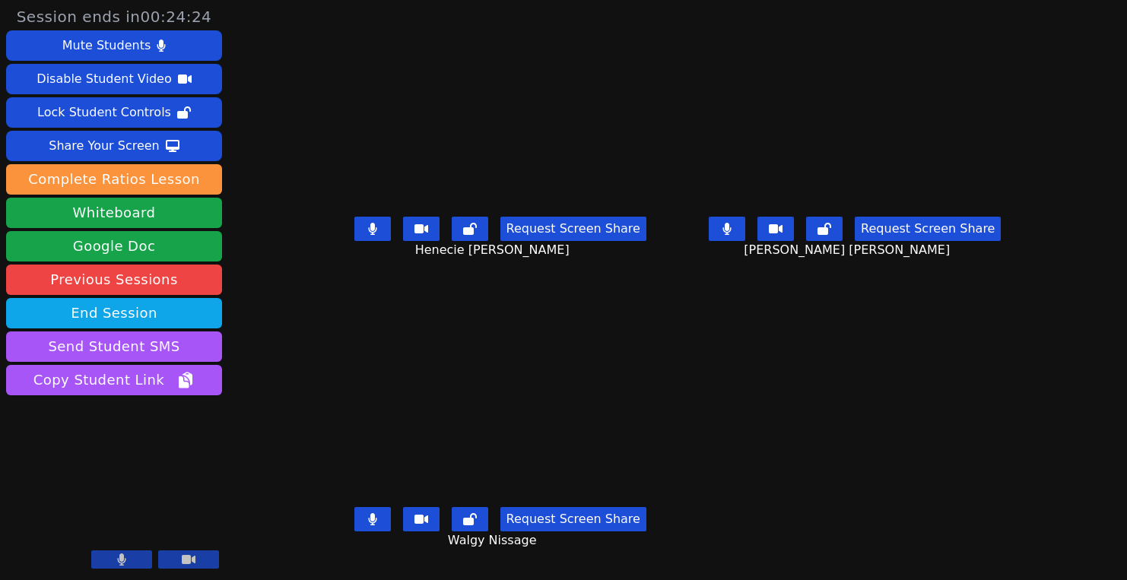
click at [913, 341] on main "Henecie [PERSON_NAME] Request Screen Share Henecie [PERSON_NAME] Eloar Dowendji…" at bounding box center [677, 290] width 697 height 580
click at [341, 252] on div "Request Screen Share [PERSON_NAME]" at bounding box center [500, 241] width 343 height 61
click at [745, 234] on button at bounding box center [727, 229] width 37 height 24
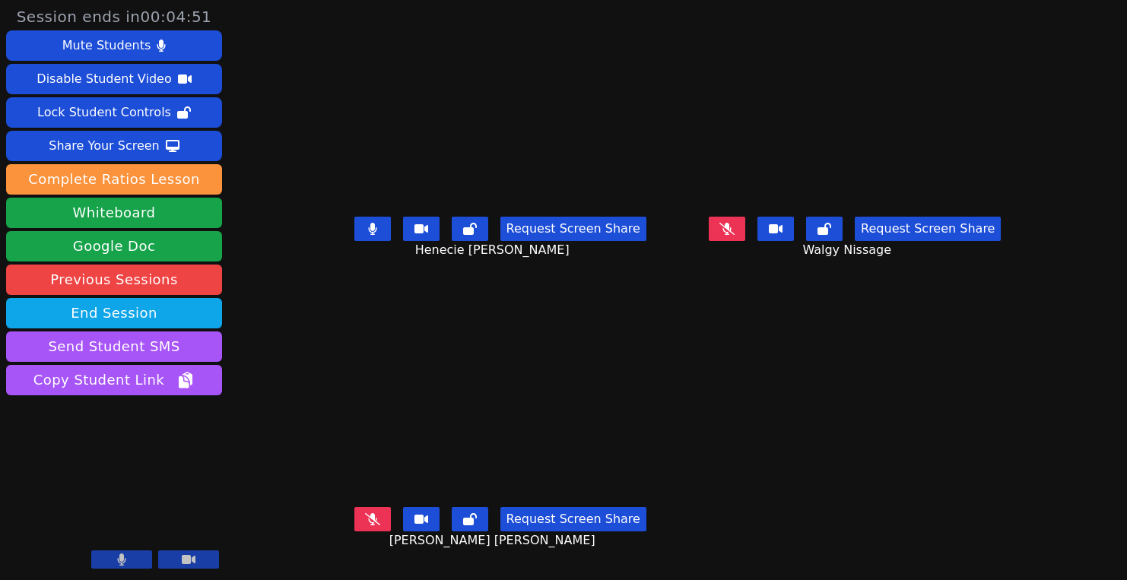
click at [368, 234] on icon at bounding box center [372, 229] width 9 height 12
click at [365, 235] on icon at bounding box center [372, 229] width 15 height 12
click at [735, 235] on icon at bounding box center [726, 229] width 15 height 12
click at [365, 525] on icon at bounding box center [372, 519] width 15 height 12
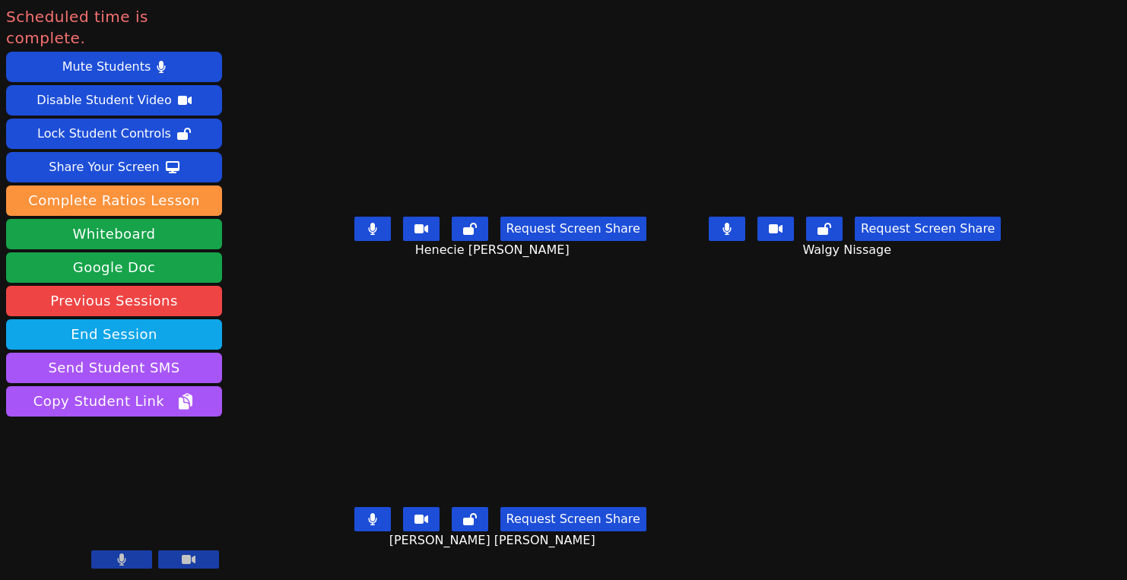
click at [368, 525] on icon at bounding box center [372, 519] width 8 height 12
click at [365, 525] on icon at bounding box center [372, 519] width 15 height 12
click at [141, 319] on button "End Session" at bounding box center [114, 334] width 216 height 30
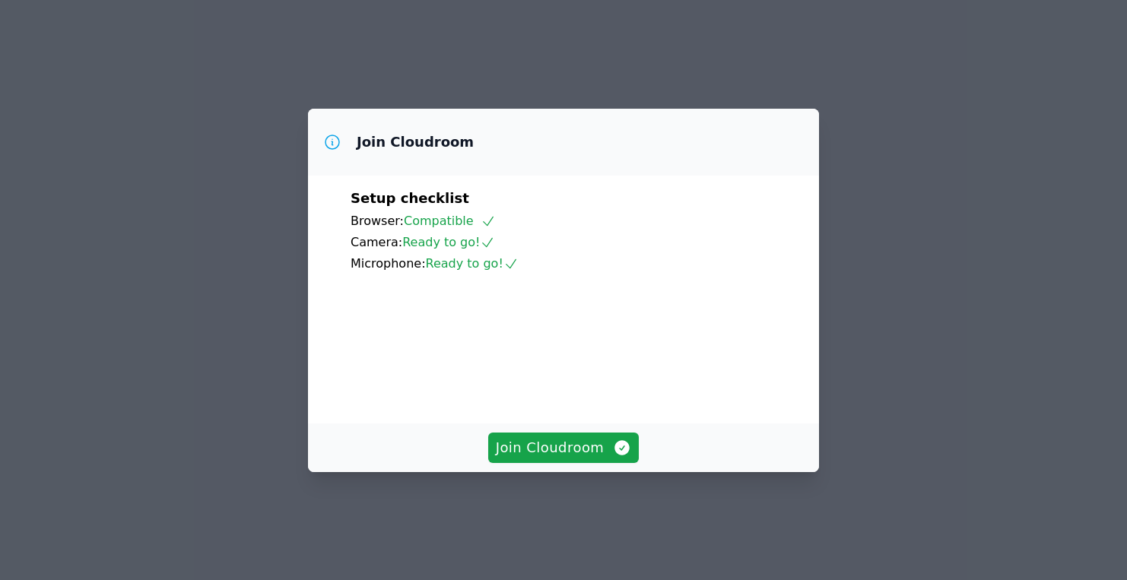
click at [584, 449] on div "Join Cloudroom" at bounding box center [563, 448] width 511 height 49
click at [579, 459] on span "Join Cloudroom" at bounding box center [564, 447] width 136 height 21
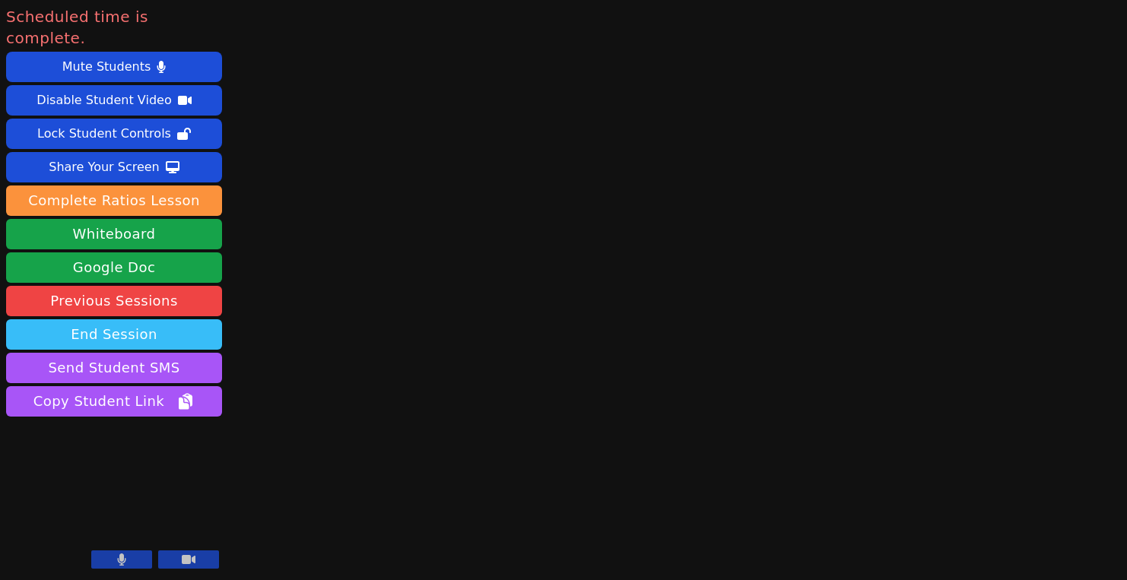
click at [205, 319] on button "End Session" at bounding box center [114, 334] width 216 height 30
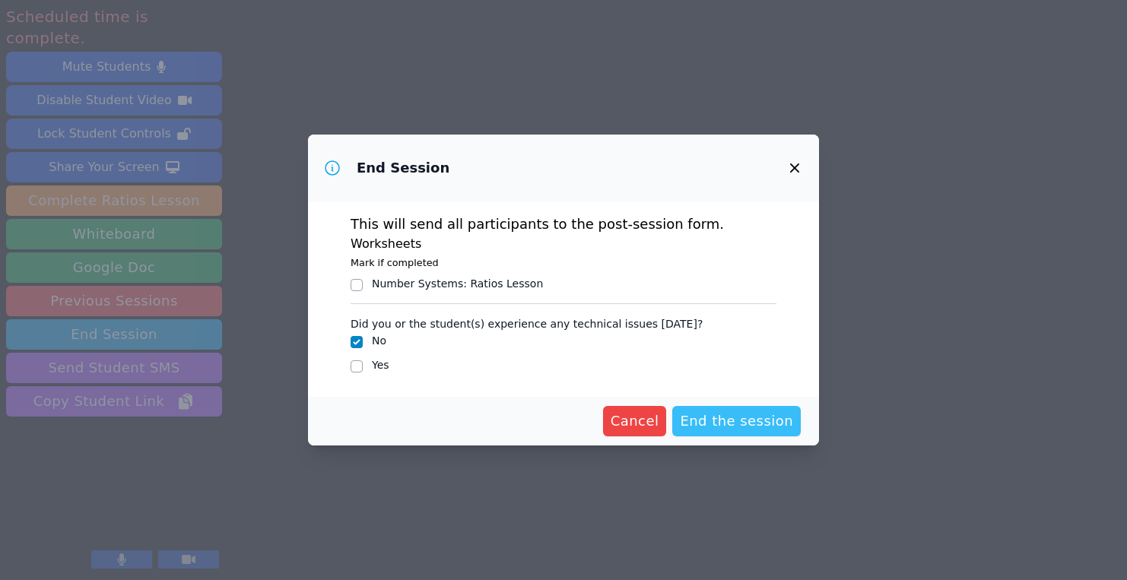
click at [745, 429] on span "End the session" at bounding box center [736, 421] width 113 height 21
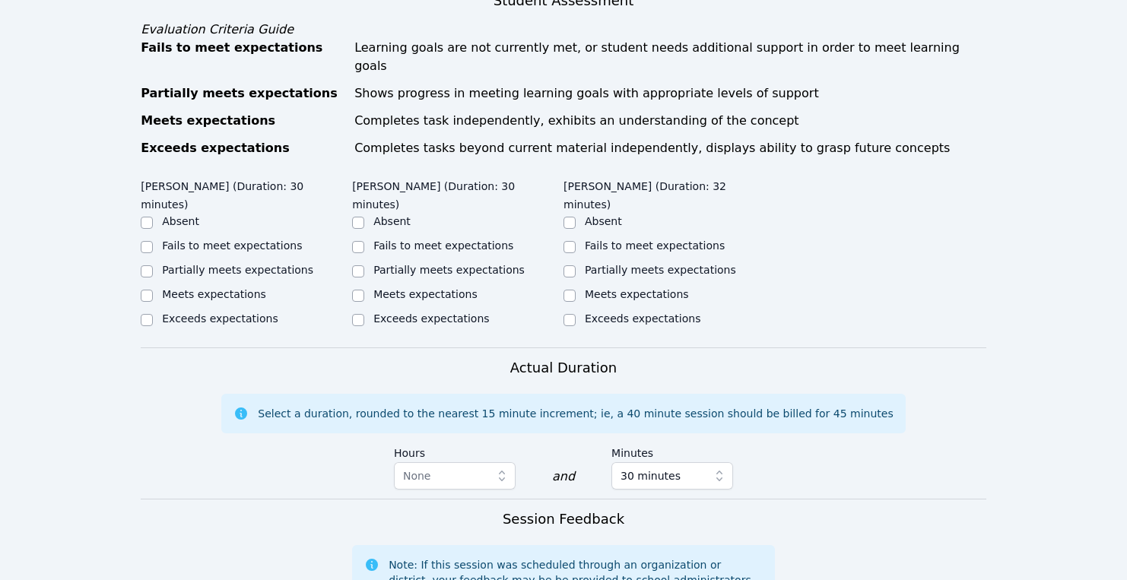
scroll to position [764, 0]
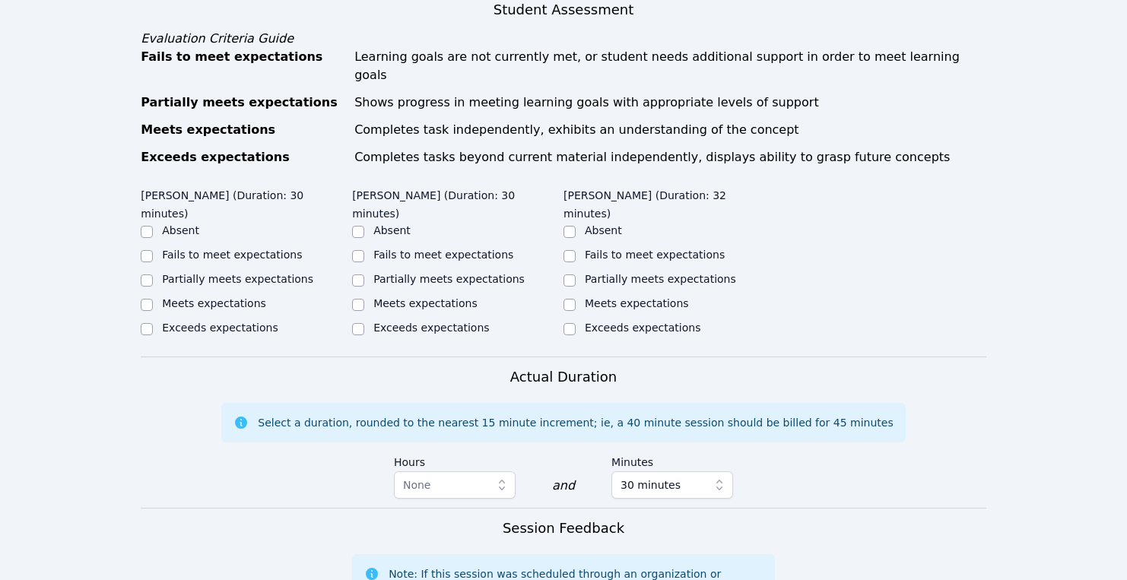
click at [168, 320] on div "Exceeds expectations" at bounding box center [220, 327] width 116 height 15
click at [167, 271] on div "Partially meets expectations" at bounding box center [246, 280] width 211 height 18
click at [257, 273] on label "Partially meets expectations" at bounding box center [237, 279] width 151 height 12
click at [153, 275] on input "Partially meets expectations" at bounding box center [147, 281] width 12 height 12
checkbox input "true"
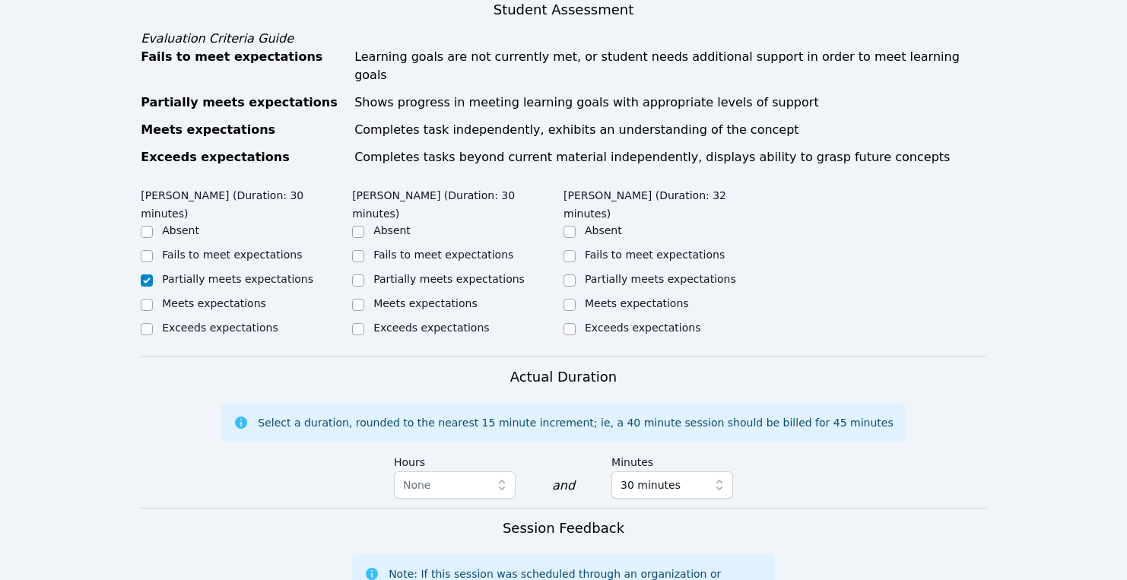
click at [399, 273] on label "Partially meets expectations" at bounding box center [448, 279] width 151 height 12
click at [364, 275] on input "Partially meets expectations" at bounding box center [358, 281] width 12 height 12
checkbox input "true"
click at [611, 273] on label "Partially meets expectations" at bounding box center [660, 279] width 151 height 12
click at [576, 275] on input "Partially meets expectations" at bounding box center [570, 281] width 12 height 12
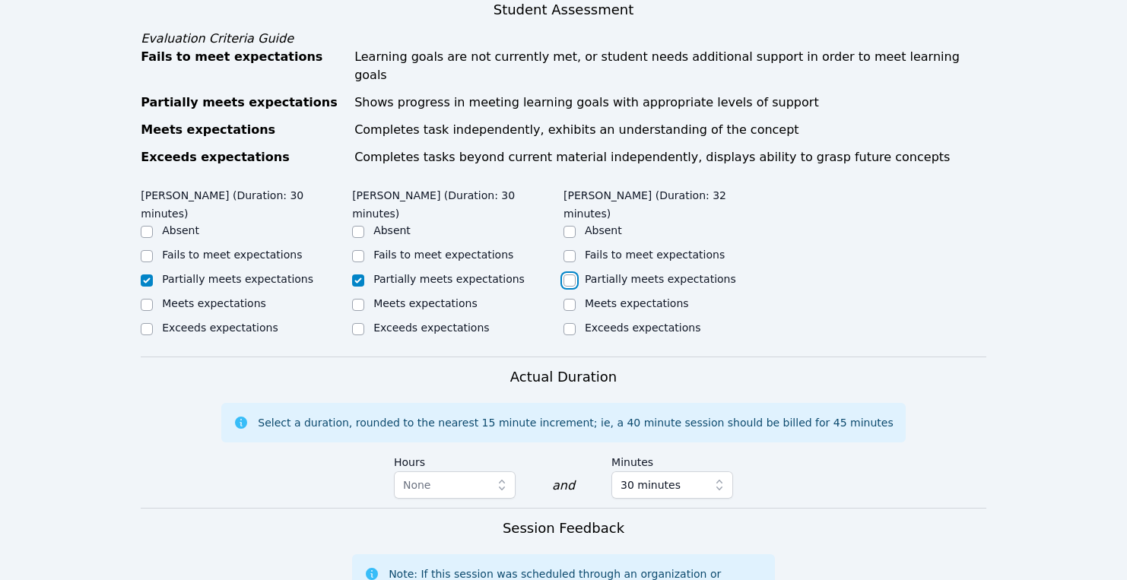
checkbox input "true"
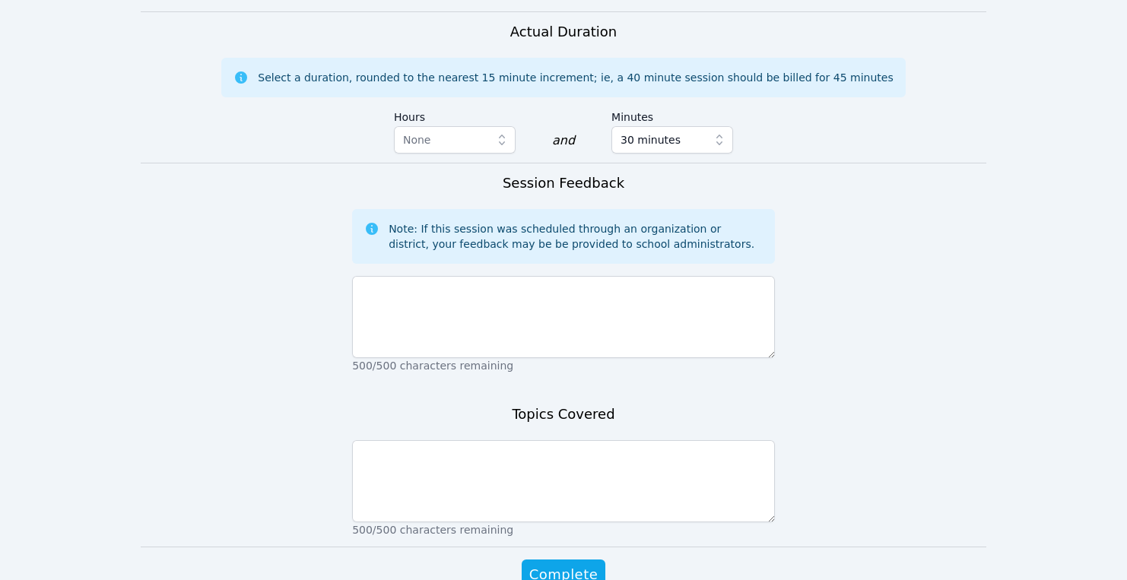
scroll to position [1137, 0]
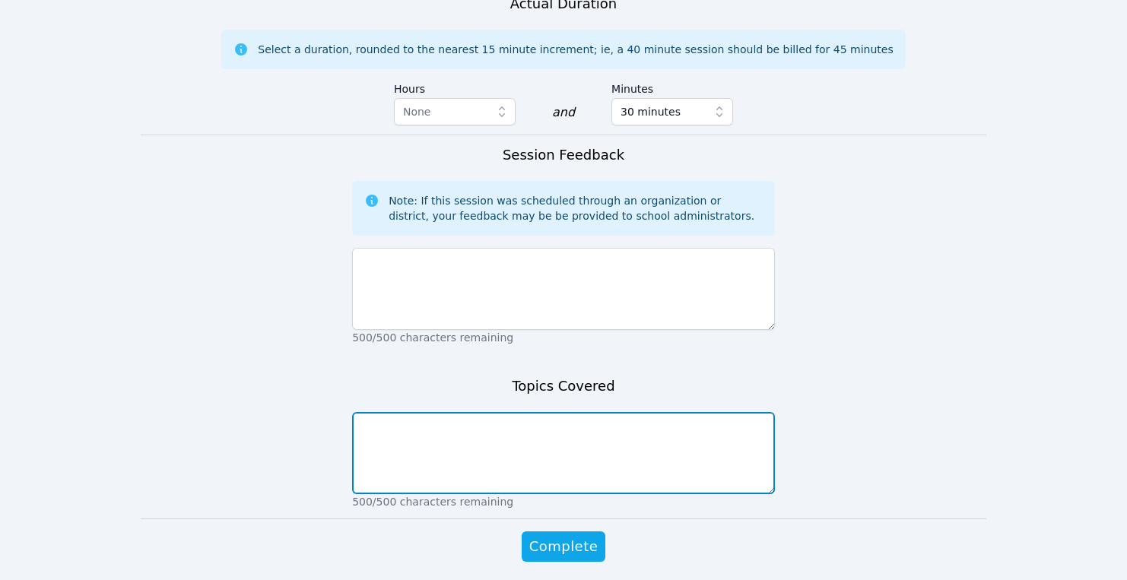
click at [421, 412] on textarea at bounding box center [563, 453] width 423 height 82
type textarea "Areas of polygons: composite shapes"
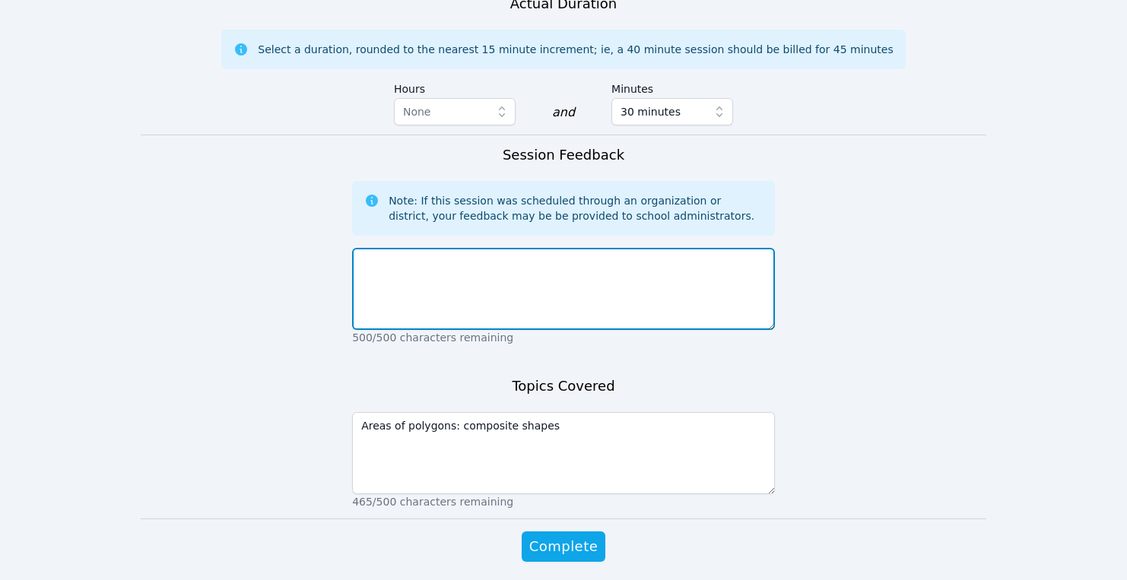
click at [407, 248] on textarea at bounding box center [563, 289] width 423 height 82
click at [614, 248] on textarea "Good session. The students were attentive and angaged the whole time." at bounding box center [563, 289] width 423 height 82
click at [599, 248] on textarea "Good session. The students were attentive and angaged the whole time." at bounding box center [563, 289] width 423 height 82
click at [734, 248] on textarea "Good session. The students were attentive and engaged the whole time." at bounding box center [563, 289] width 423 height 82
drag, startPoint x: 661, startPoint y: 207, endPoint x: 706, endPoint y: 214, distance: 46.3
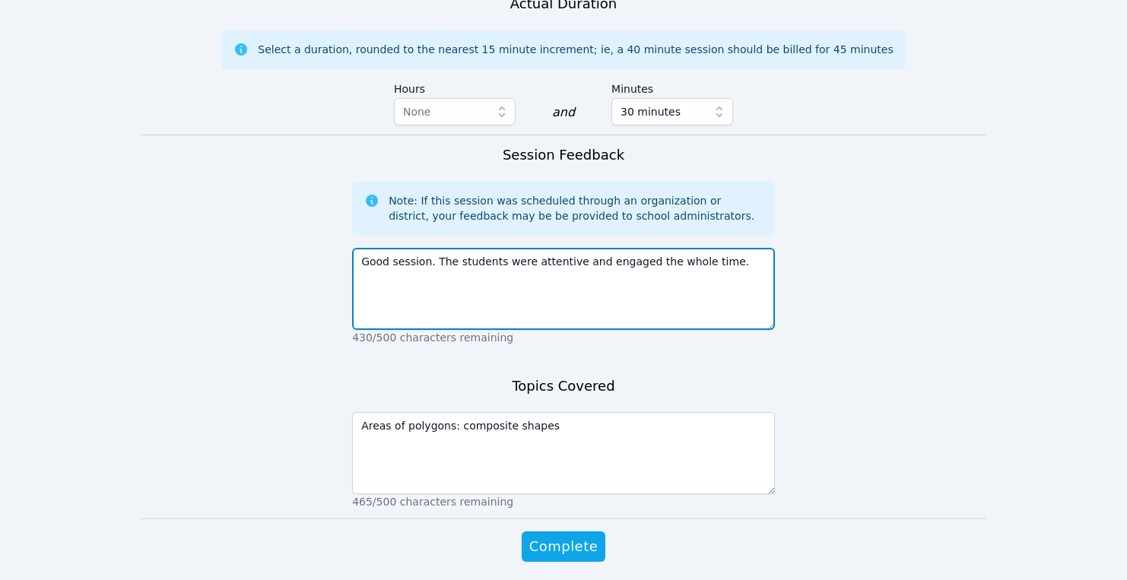
click at [708, 248] on textarea "Good session. The students were attentive and engaged the whole time." at bounding box center [563, 289] width 423 height 82
click at [724, 248] on textarea "Good session. The students were attentive and engaged the whole time." at bounding box center [563, 289] width 423 height 82
click at [385, 248] on textarea "Good session. The students were attentive and engaged the whole time. They stil…" at bounding box center [563, 289] width 423 height 82
click at [600, 248] on textarea "Good session. The students were attentive and engaged the whole time. They stil…" at bounding box center [563, 289] width 423 height 82
click at [725, 248] on textarea "Good session. The students were attentive and engaged the whole time. They stil…" at bounding box center [563, 289] width 423 height 82
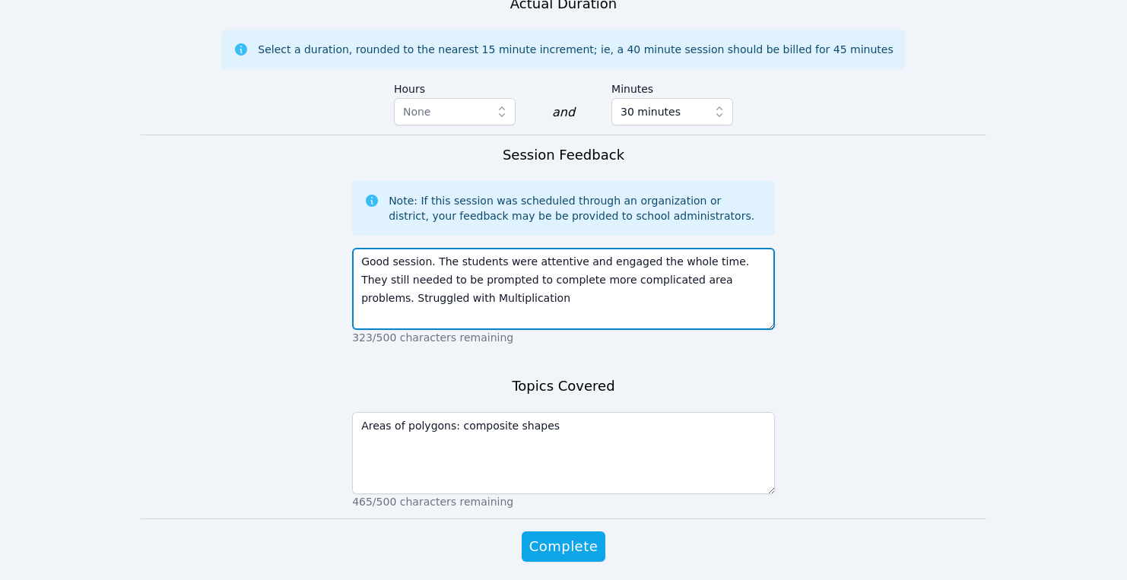
click at [763, 248] on textarea "Good session. The students were attentive and engaged the whole time. They stil…" at bounding box center [563, 289] width 423 height 82
click at [421, 248] on textarea "Good session. The students were attentive and engaged the whole time. They stil…" at bounding box center [563, 289] width 423 height 82
click at [501, 249] on textarea "Good session. The students were attentive and engaged the whole time. They stil…" at bounding box center [563, 289] width 423 height 82
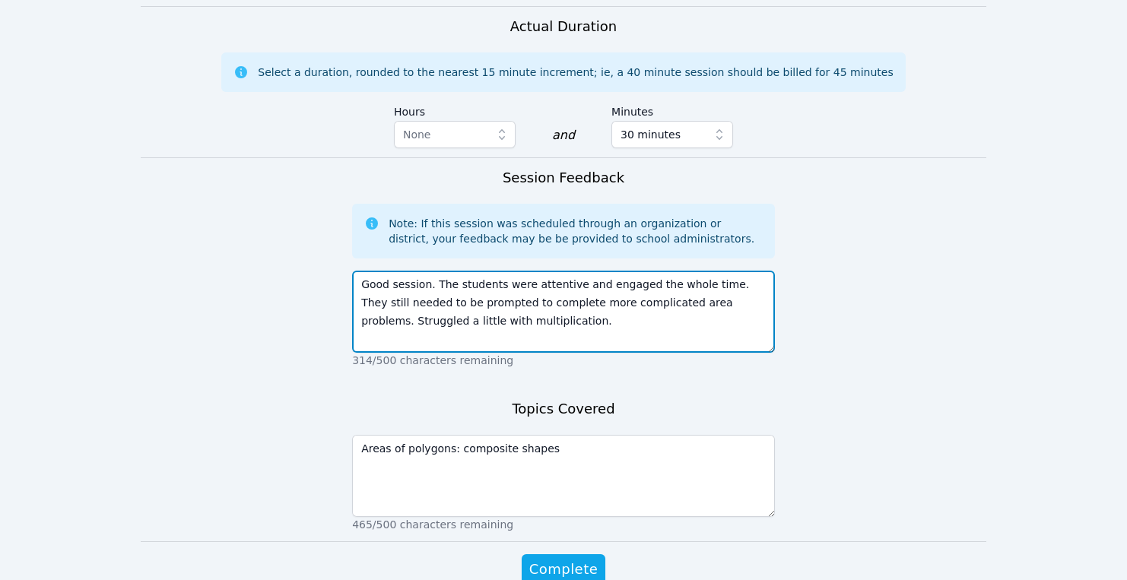
scroll to position [1113, 0]
type textarea "Good session. The students were attentive and engaged the whole time. They stil…"
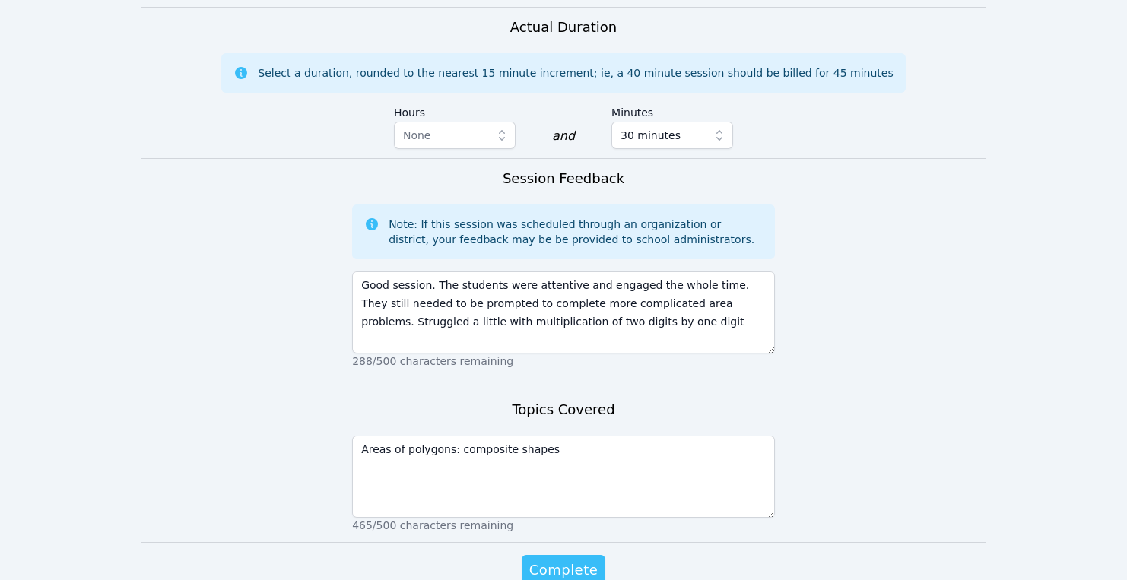
click at [568, 560] on span "Complete" at bounding box center [563, 570] width 68 height 21
click at [569, 560] on span "Complete" at bounding box center [563, 570] width 68 height 21
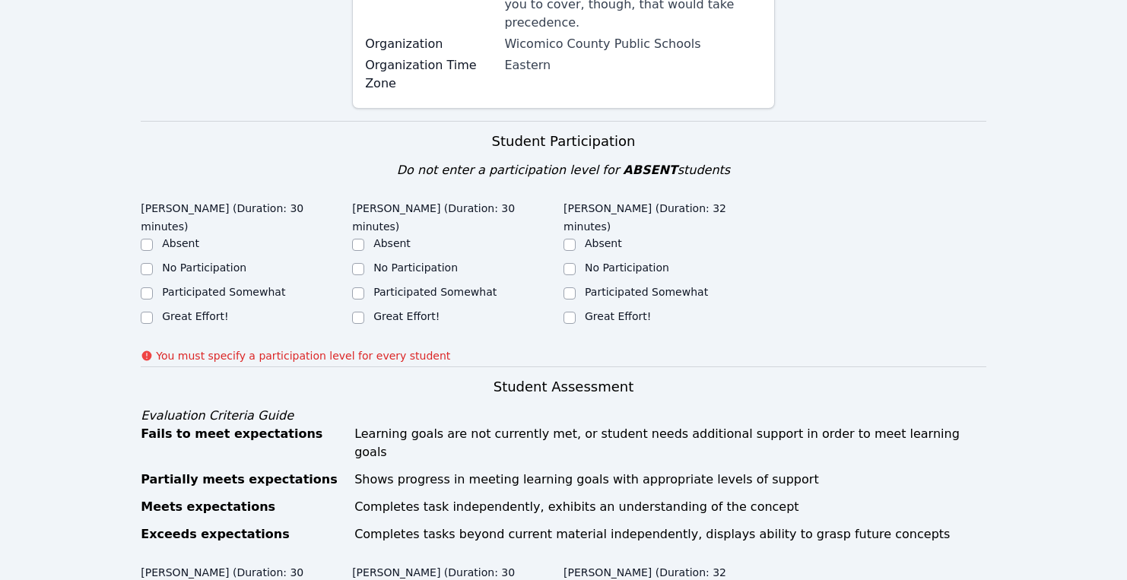
scroll to position [458, 0]
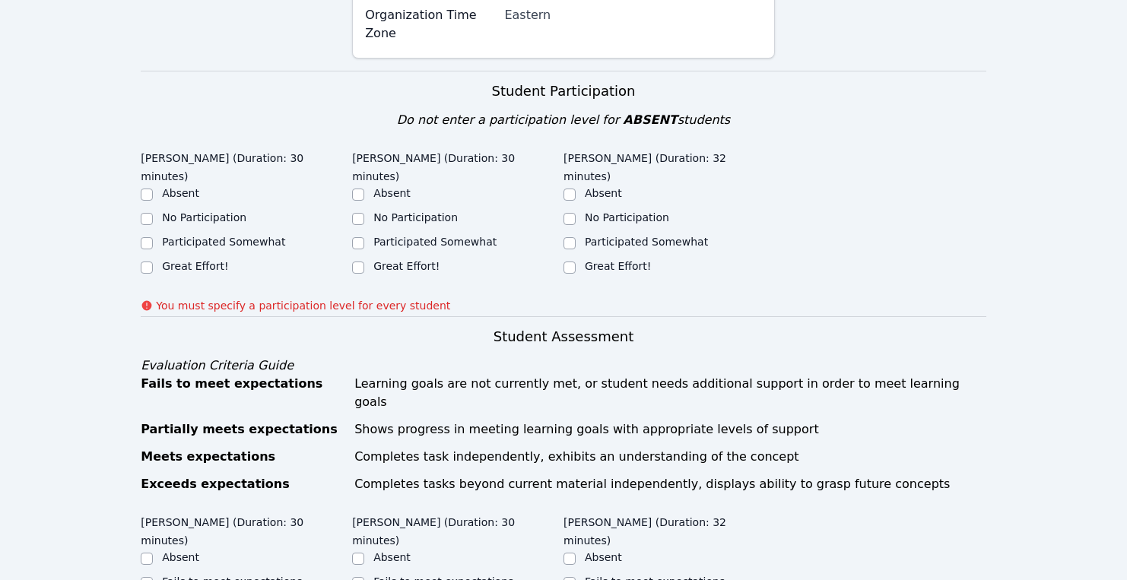
click at [211, 260] on label "Great Effort!" at bounding box center [195, 266] width 66 height 12
click at [153, 262] on input "Great Effort!" at bounding box center [147, 268] width 12 height 12
checkbox input "true"
click at [388, 260] on label "Great Effort!" at bounding box center [406, 266] width 66 height 12
click at [364, 262] on input "Great Effort!" at bounding box center [358, 268] width 12 height 12
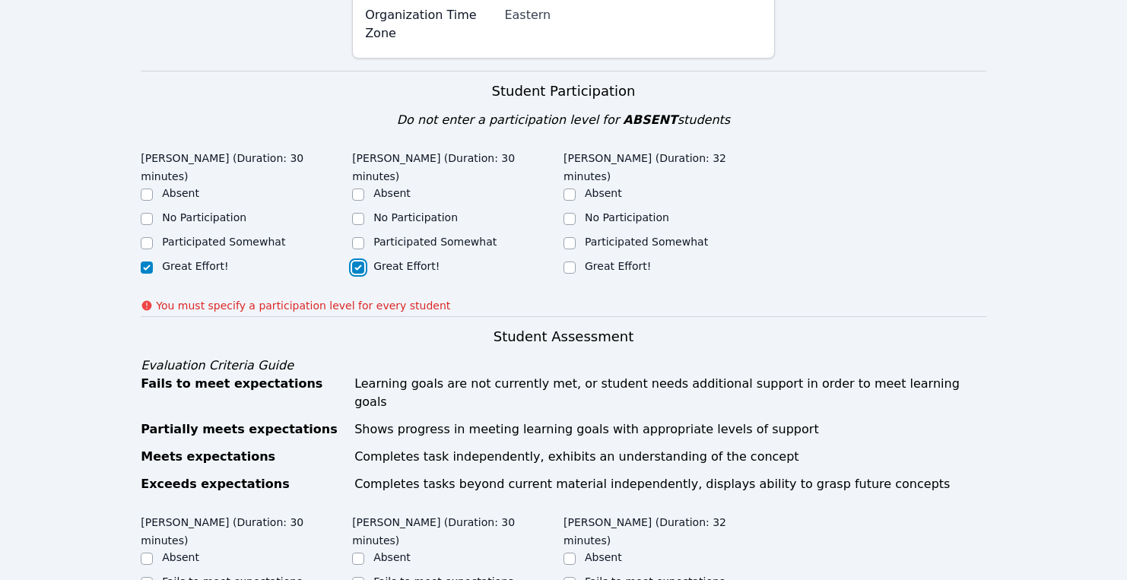
checkbox input "true"
click at [622, 260] on label "Great Effort!" at bounding box center [618, 266] width 66 height 12
click at [576, 262] on input "Great Effort!" at bounding box center [570, 268] width 12 height 12
checkbox input "true"
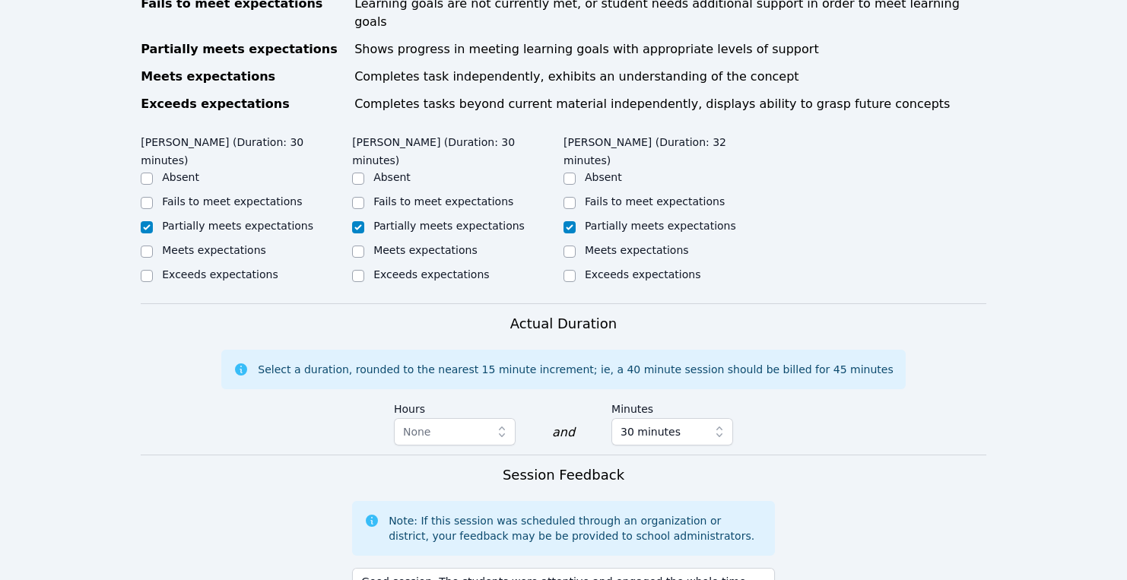
scroll to position [1158, 0]
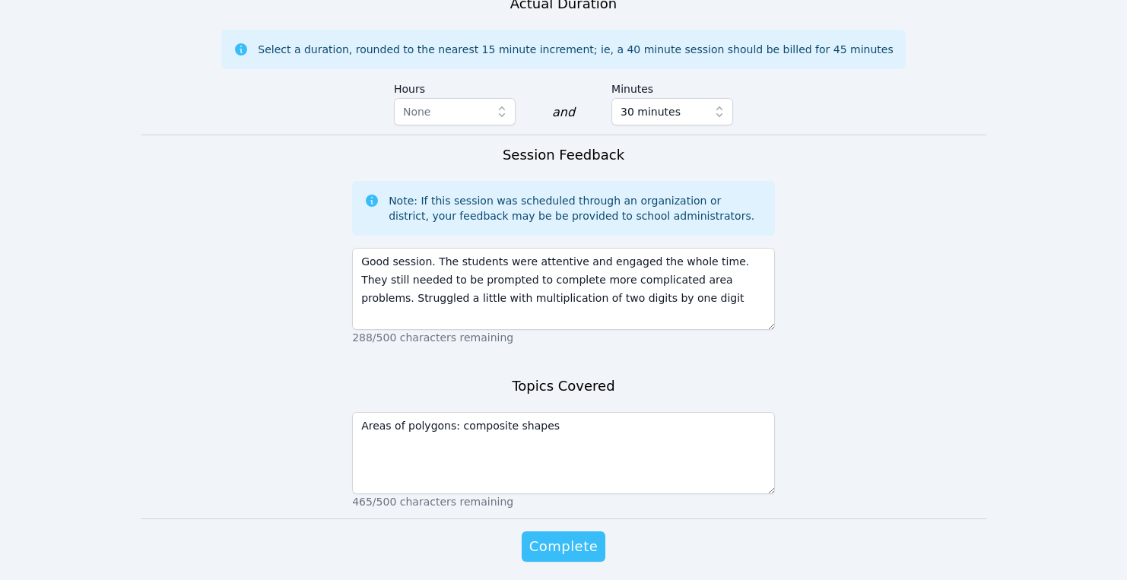
click at [573, 536] on span "Complete" at bounding box center [563, 546] width 68 height 21
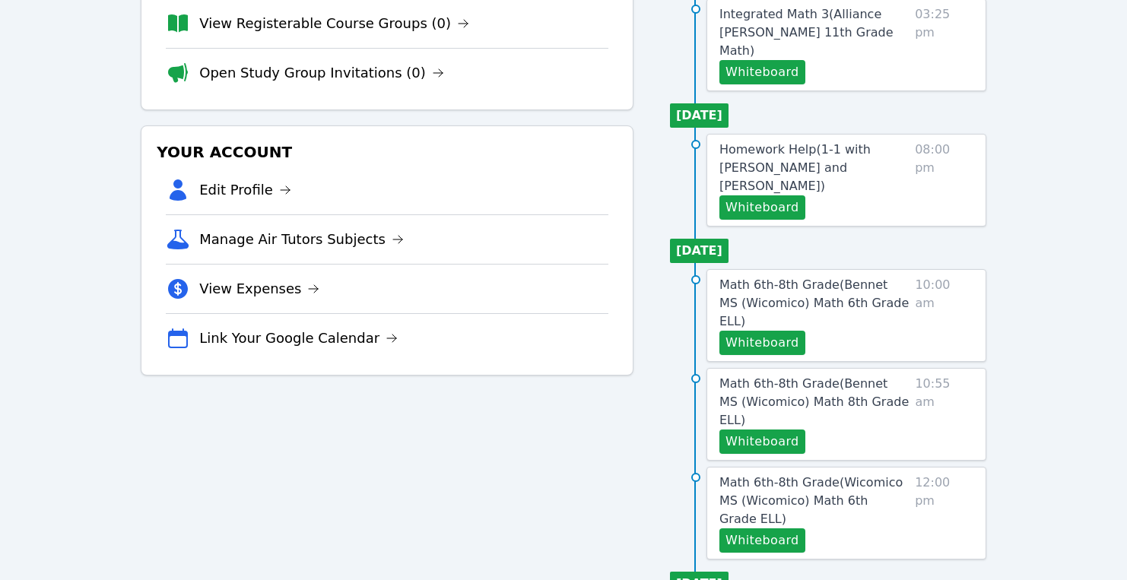
scroll to position [224, 0]
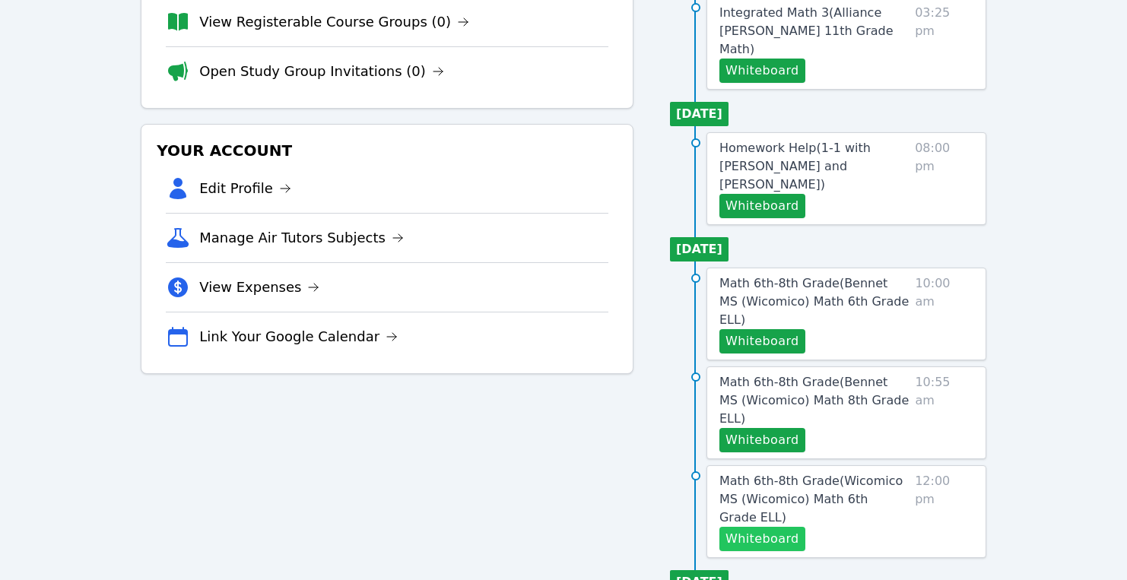
click at [776, 527] on button "Whiteboard" at bounding box center [762, 539] width 86 height 24
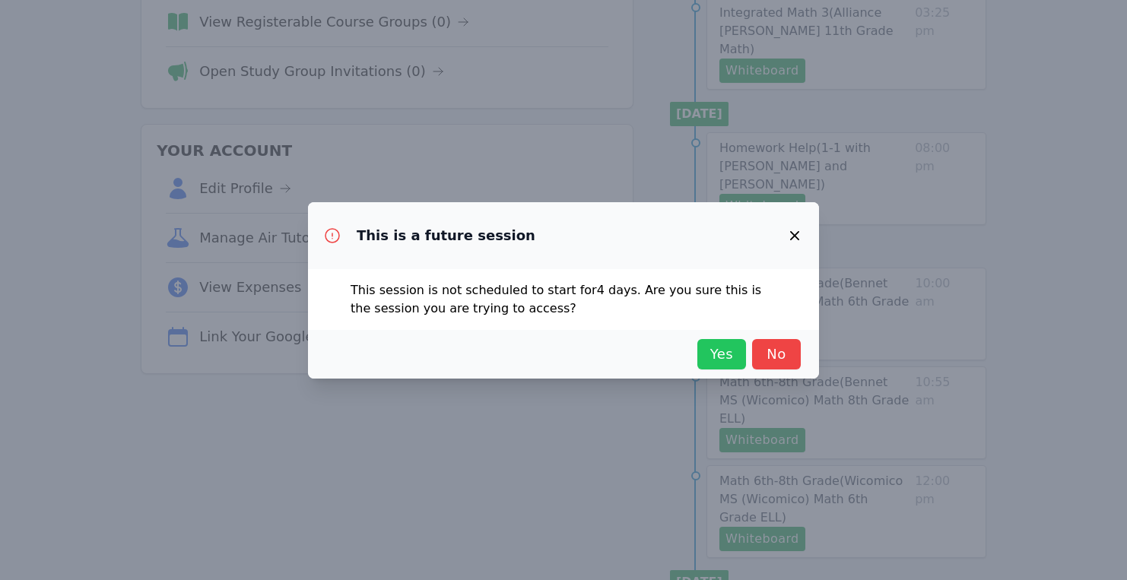
click at [713, 354] on span "Yes" at bounding box center [721, 354] width 33 height 21
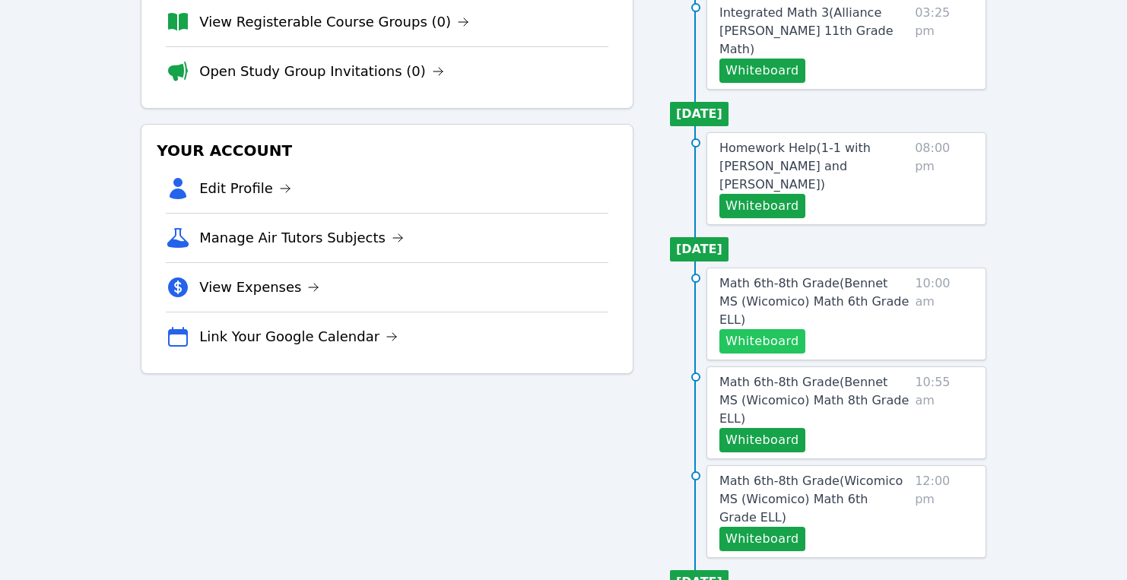
click at [764, 329] on button "Whiteboard" at bounding box center [762, 341] width 86 height 24
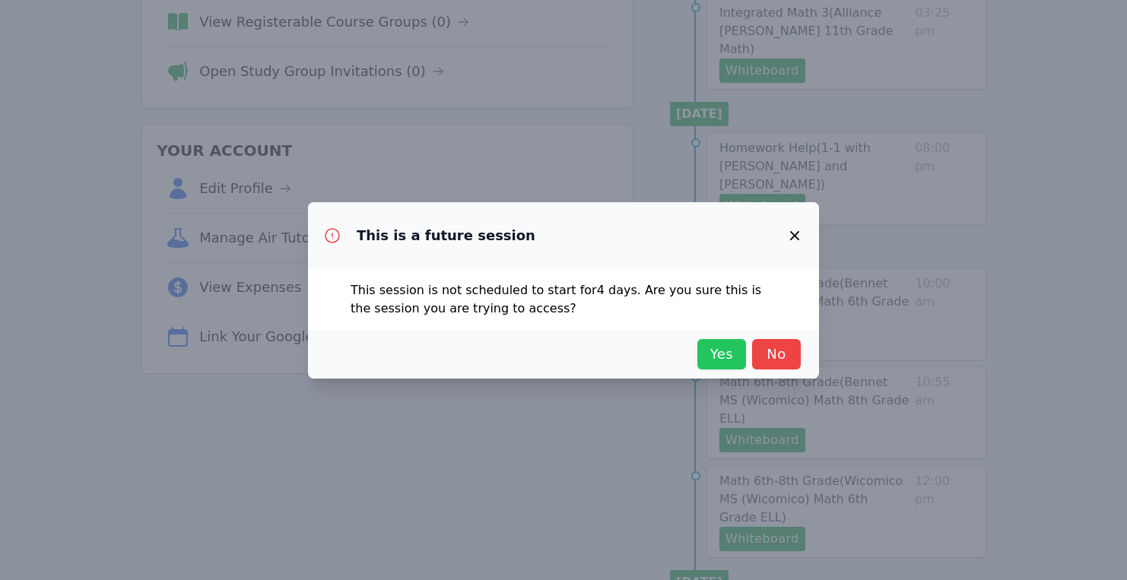
click at [711, 345] on span "Yes" at bounding box center [721, 354] width 33 height 21
